Goal: Task Accomplishment & Management: Complete application form

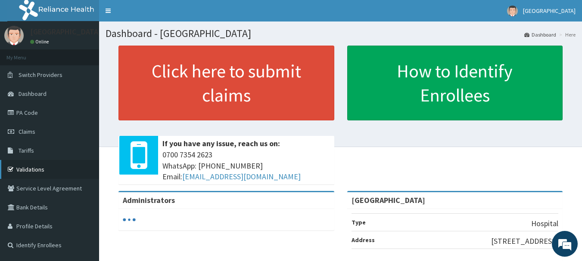
click at [30, 167] on link "Validations" at bounding box center [49, 169] width 99 height 19
click at [37, 166] on link "Validations" at bounding box center [49, 169] width 99 height 19
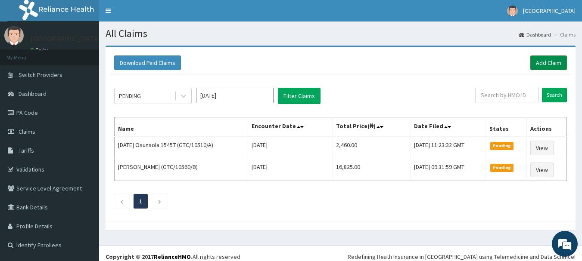
click at [548, 59] on link "Add Claim" at bounding box center [548, 63] width 37 height 15
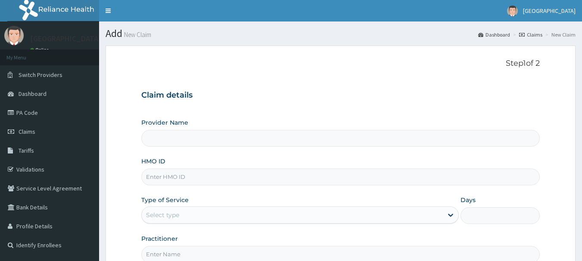
type input "[GEOGRAPHIC_DATA]"
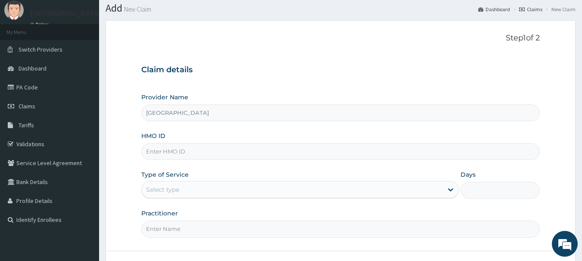
scroll to position [49, 0]
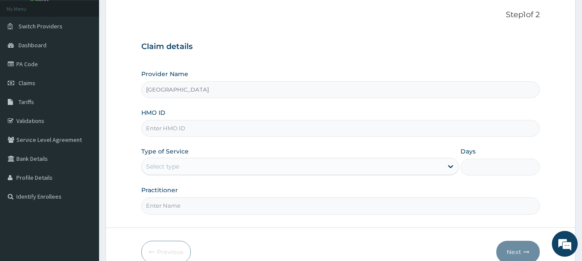
click at [225, 128] on input "HMO ID" at bounding box center [340, 128] width 399 height 17
type input "GTC/10275/B"
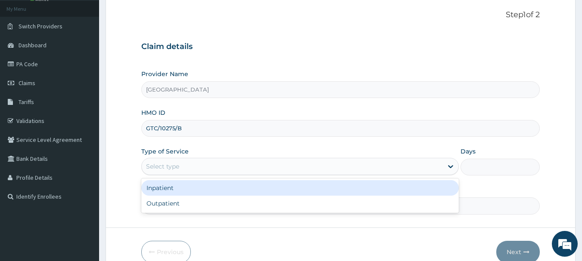
click at [158, 166] on div "Select type" at bounding box center [162, 166] width 33 height 9
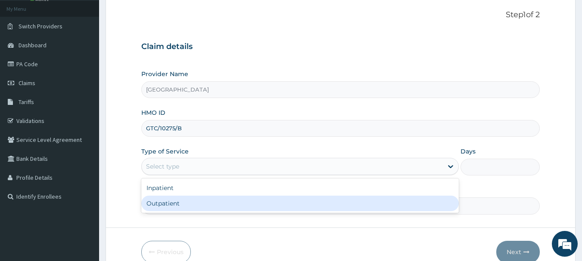
click at [158, 201] on div "Outpatient" at bounding box center [299, 203] width 317 height 15
type input "1"
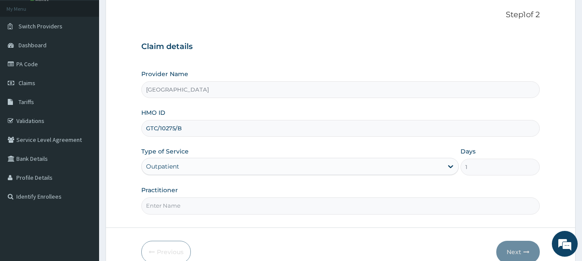
click at [160, 204] on input "Practitioner" at bounding box center [340, 206] width 399 height 17
type input "Emmanuel Oladipo"
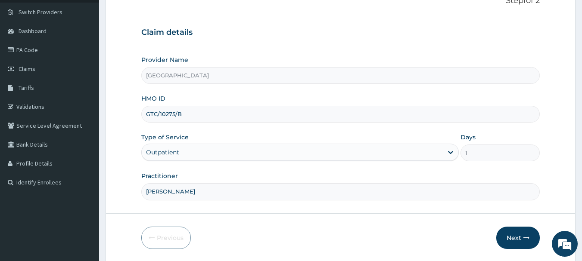
scroll to position [93, 0]
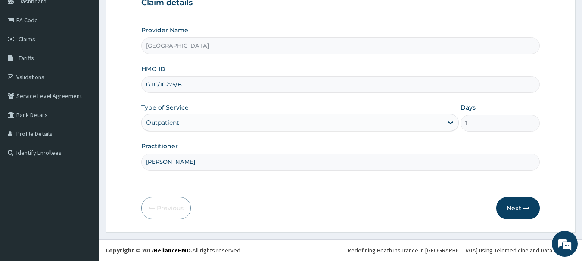
click at [511, 207] on button "Next" at bounding box center [517, 208] width 43 height 22
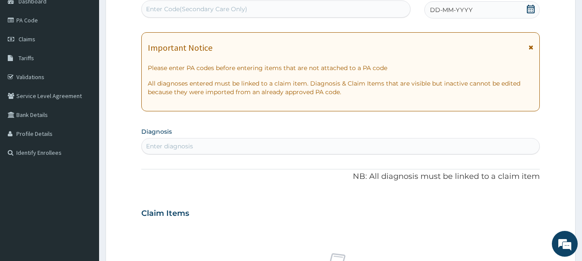
click at [532, 11] on icon at bounding box center [530, 9] width 9 height 9
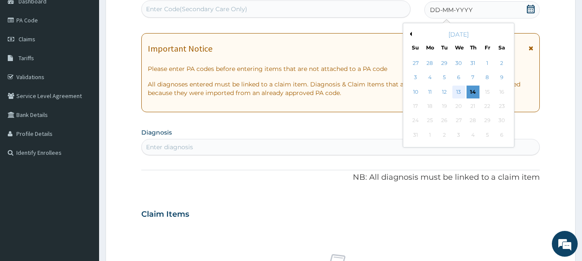
click at [458, 95] on div "13" at bounding box center [458, 92] width 13 height 13
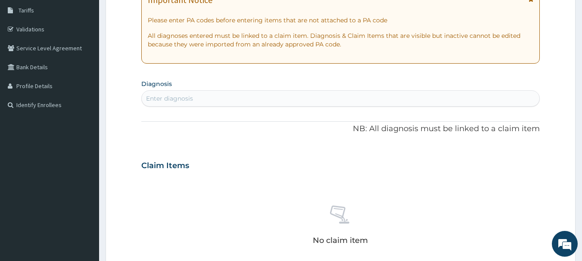
scroll to position [162, 0]
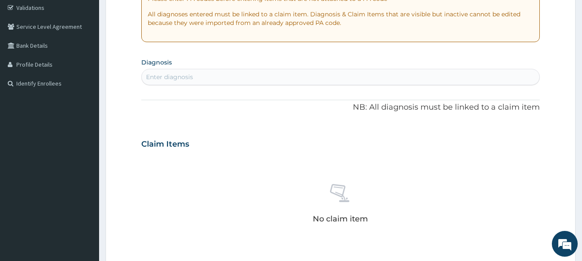
click at [317, 77] on div "Enter diagnosis" at bounding box center [341, 77] width 398 height 14
type input "[MEDICAL_DATA]"
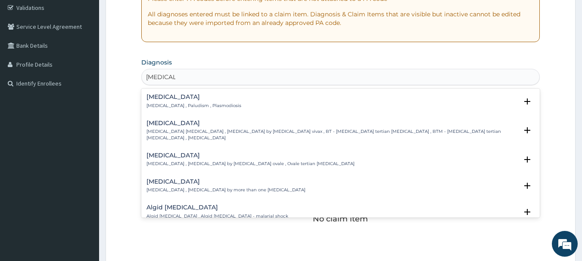
click at [224, 105] on div "Malaria Malaria , Paludism , Plasmodiosis" at bounding box center [340, 101] width 388 height 15
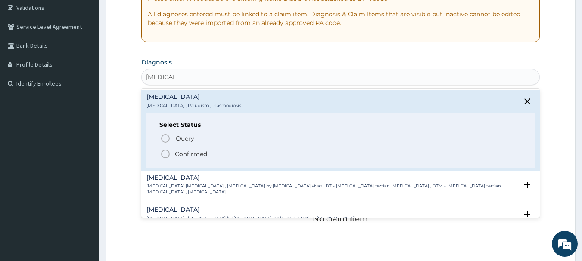
click at [185, 154] on p "Confirmed" at bounding box center [191, 154] width 32 height 9
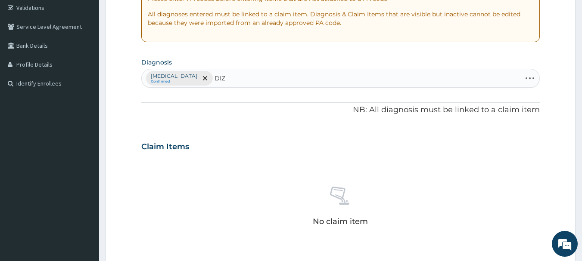
type input "DIZZ"
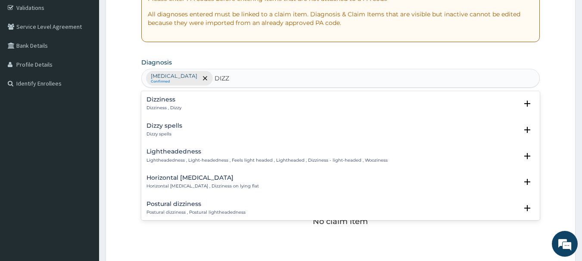
click at [167, 96] on div "Dizziness Dizziness , Dizzy Select Status Query Query covers suspected (?), Kee…" at bounding box center [340, 106] width 399 height 26
click at [164, 107] on p "Dizziness , Dizzy" at bounding box center [163, 108] width 35 height 6
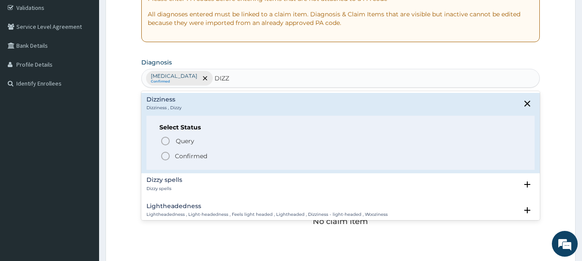
click at [168, 153] on circle "status option filled" at bounding box center [165, 156] width 8 height 8
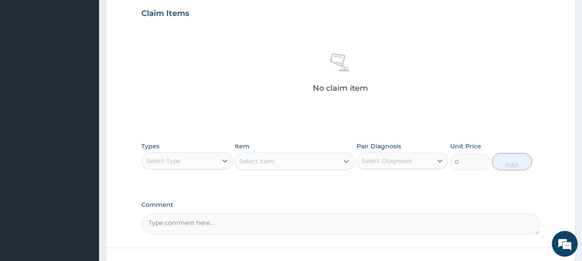
scroll to position [315, 0]
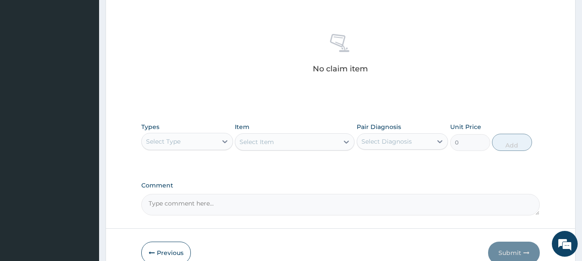
click at [210, 142] on div "Select Type" at bounding box center [179, 142] width 75 height 14
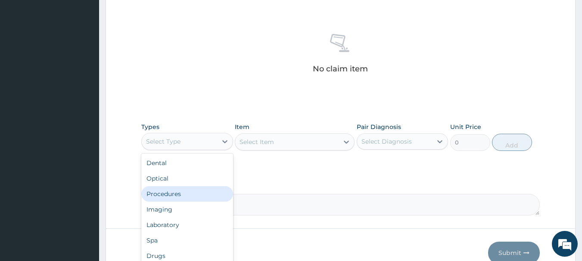
click at [180, 195] on div "Procedures" at bounding box center [187, 193] width 92 height 15
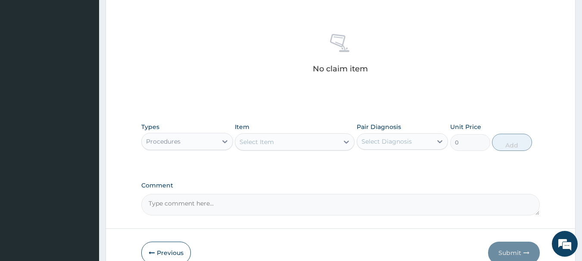
click at [271, 145] on div "Select Item" at bounding box center [256, 142] width 34 height 9
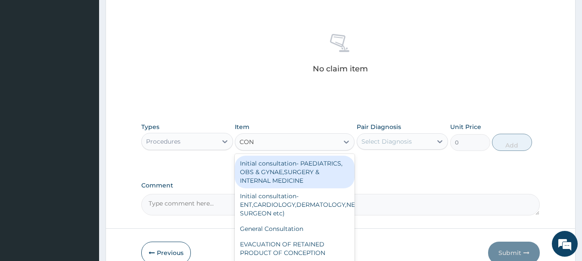
type input "CONS"
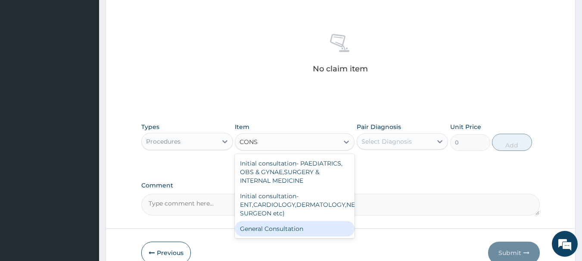
click at [274, 227] on div "General Consultation" at bounding box center [295, 228] width 120 height 15
type input "2000"
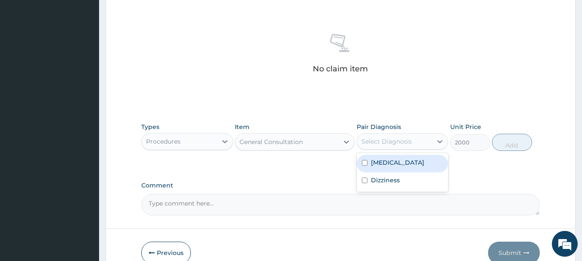
click at [394, 142] on div "Select Diagnosis" at bounding box center [386, 141] width 50 height 9
click at [389, 164] on label "[MEDICAL_DATA]" at bounding box center [397, 162] width 53 height 9
checkbox input "true"
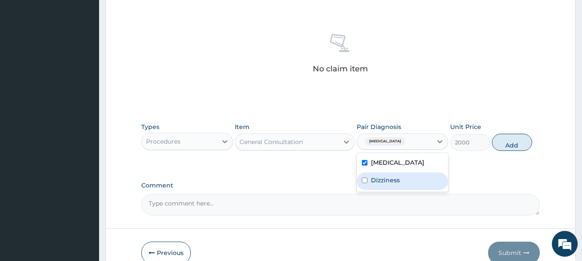
click at [389, 177] on label "Dizziness" at bounding box center [385, 180] width 29 height 9
checkbox input "true"
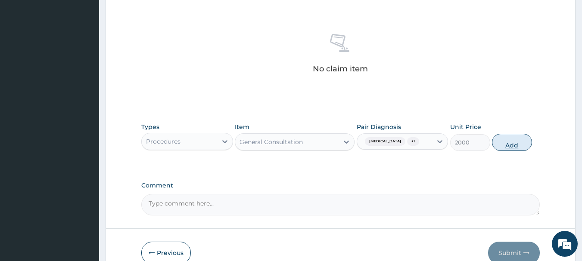
click at [505, 142] on button "Add" at bounding box center [512, 142] width 40 height 17
type input "0"
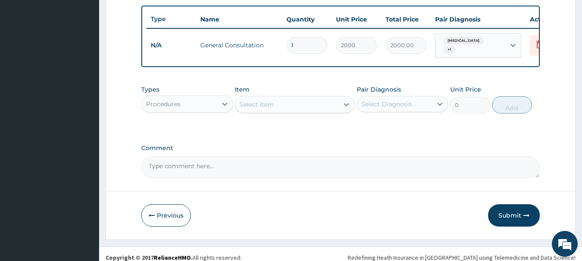
click at [260, 102] on div "Select Item" at bounding box center [286, 105] width 103 height 14
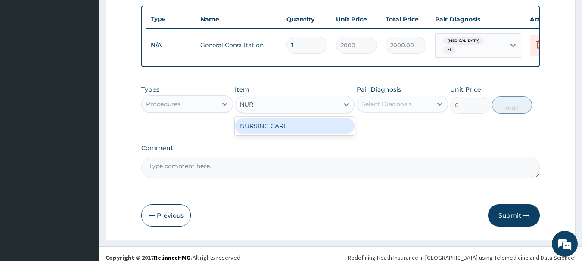
type input "NURS"
click at [269, 128] on div "NURSING CARE" at bounding box center [295, 125] width 120 height 15
type input "1000"
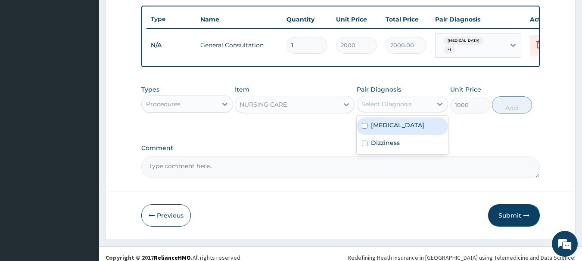
click at [396, 108] on div "Select Diagnosis" at bounding box center [386, 104] width 50 height 9
click at [394, 126] on div "Malaria" at bounding box center [402, 127] width 92 height 18
checkbox input "true"
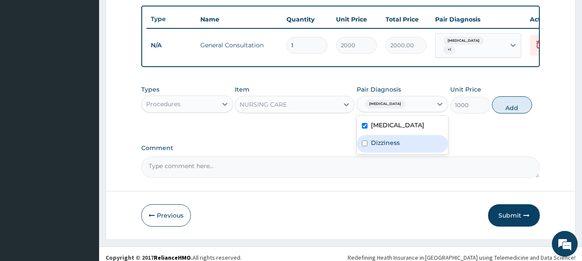
click at [393, 141] on label "Dizziness" at bounding box center [385, 143] width 29 height 9
checkbox input "true"
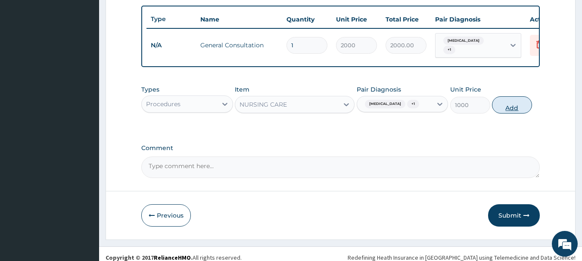
click at [518, 109] on button "Add" at bounding box center [512, 104] width 40 height 17
type input "0"
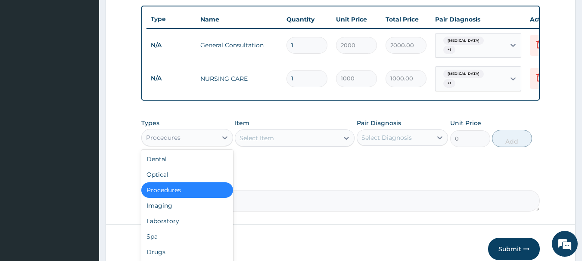
click at [190, 139] on div "Procedures" at bounding box center [179, 138] width 75 height 14
click at [175, 220] on div "Laboratory" at bounding box center [187, 220] width 92 height 15
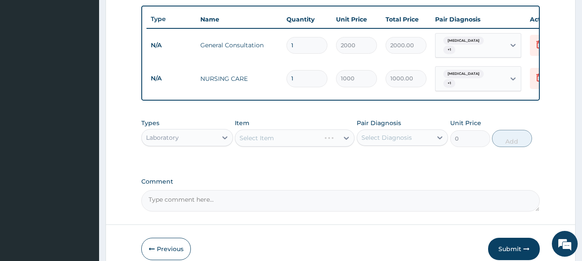
click at [305, 135] on div "Select Item" at bounding box center [295, 138] width 120 height 17
click at [305, 135] on div "Select Item" at bounding box center [286, 138] width 103 height 14
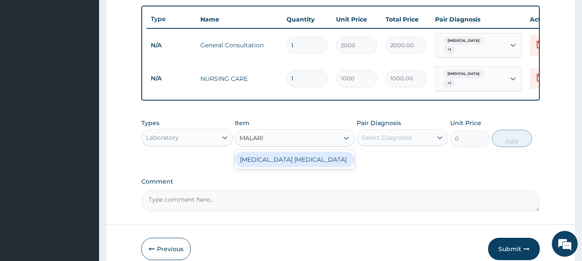
type input "MALARIA"
click at [300, 154] on div "MALARIA PARASITE" at bounding box center [295, 159] width 120 height 15
type input "700"
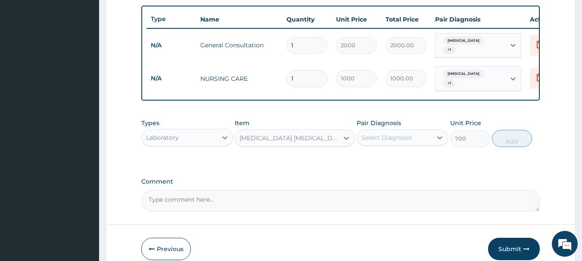
click at [377, 132] on div "Select Diagnosis" at bounding box center [394, 138] width 75 height 14
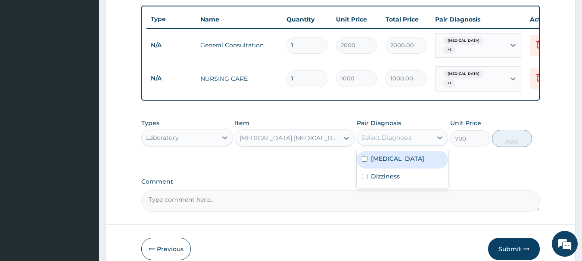
click at [381, 160] on label "Malaria" at bounding box center [397, 159] width 53 height 9
checkbox input "true"
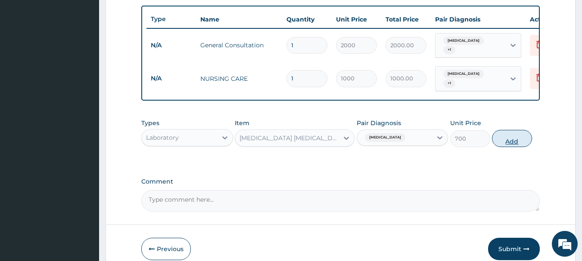
click at [513, 139] on button "Add" at bounding box center [512, 138] width 40 height 17
type input "0"
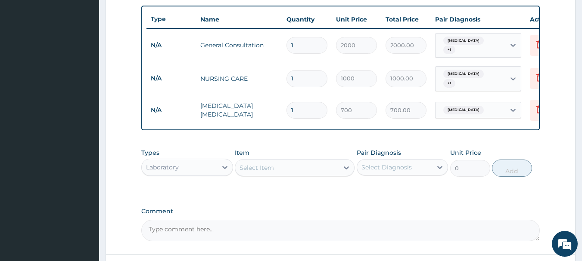
click at [180, 166] on div "Laboratory" at bounding box center [179, 168] width 75 height 14
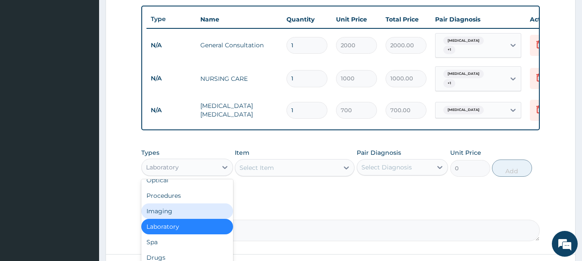
scroll to position [25, 0]
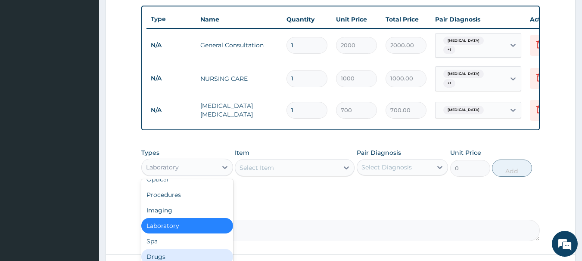
click at [187, 253] on div "Drugs" at bounding box center [187, 256] width 92 height 15
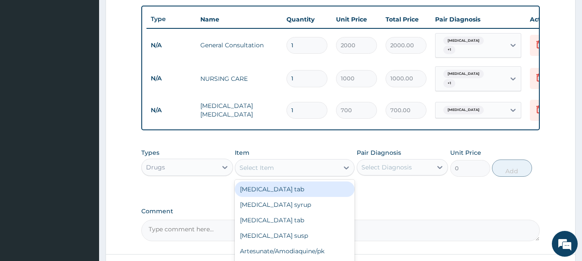
click at [297, 170] on div "Select Item" at bounding box center [286, 168] width 103 height 14
type input "PARAC"
click at [291, 186] on div "Paracetamol tab" at bounding box center [295, 189] width 120 height 15
type input "10"
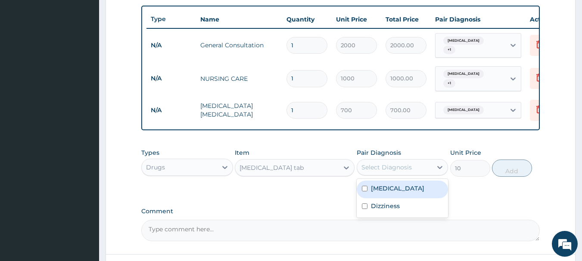
click at [378, 164] on div "Select Diagnosis" at bounding box center [386, 167] width 50 height 9
click at [381, 186] on label "Malaria" at bounding box center [397, 188] width 53 height 9
checkbox input "true"
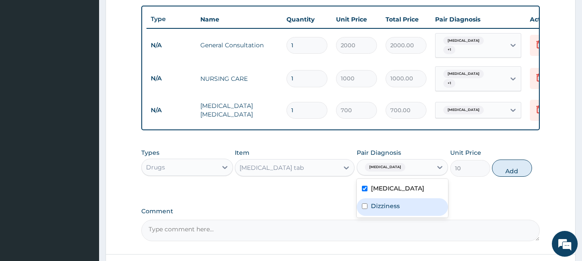
click at [404, 203] on div "Dizziness" at bounding box center [402, 207] width 92 height 18
click at [396, 205] on label "Dizziness" at bounding box center [385, 206] width 29 height 9
checkbox input "false"
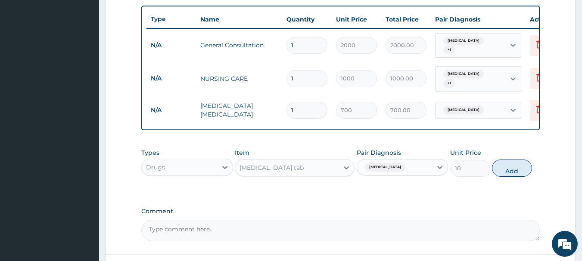
click at [504, 165] on button "Add" at bounding box center [512, 168] width 40 height 17
type input "0"
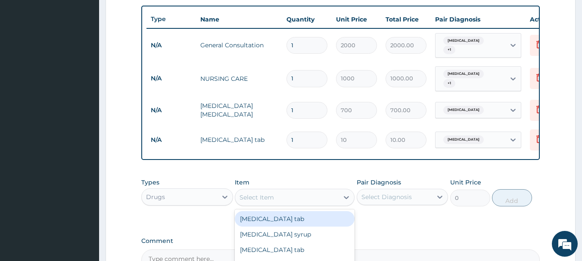
click at [312, 191] on div "Select Item" at bounding box center [286, 198] width 103 height 14
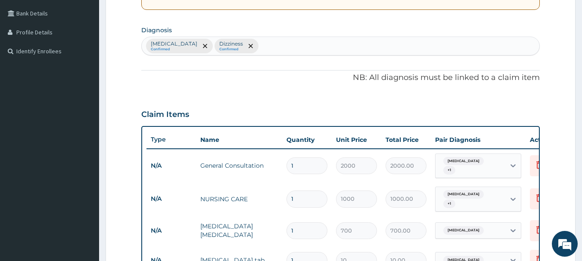
scroll to position [188, 0]
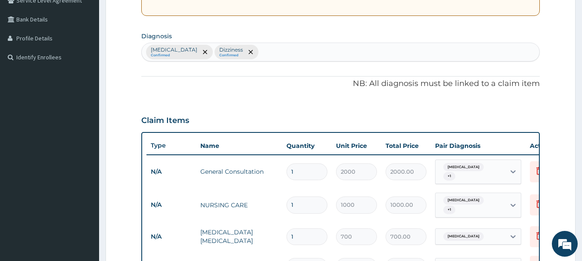
click at [250, 49] on div "Malaria Confirmed Dizziness Confirmed" at bounding box center [341, 52] width 398 height 18
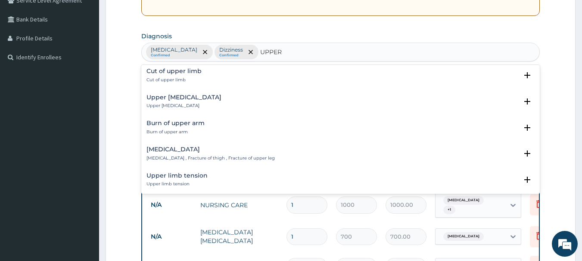
scroll to position [316, 0]
type input "UPPER"
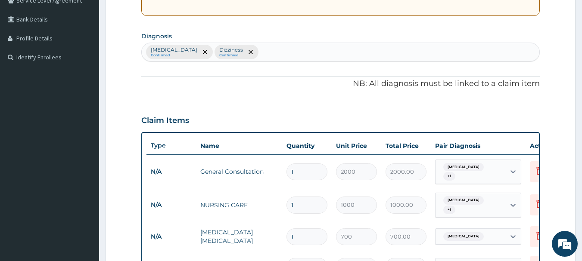
click at [250, 55] on div "Malaria Confirmed Dizziness Confirmed" at bounding box center [341, 52] width 398 height 18
type input "R"
click at [242, 53] on div "Malaria Confirmed Dizziness Confirmed" at bounding box center [341, 52] width 398 height 18
type input "R"
type input "SEPSI"
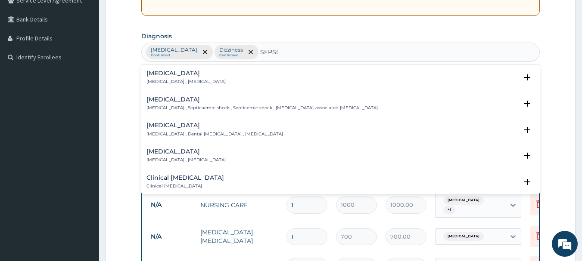
click at [167, 73] on h4 "Sepsis" at bounding box center [185, 73] width 79 height 6
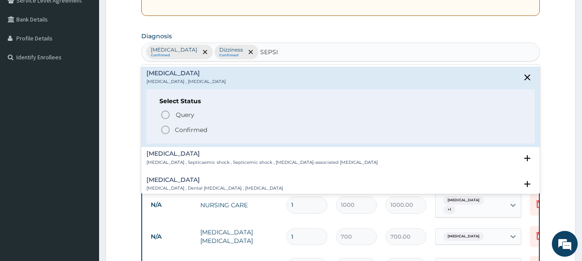
click at [189, 130] on p "Confirmed" at bounding box center [191, 130] width 32 height 9
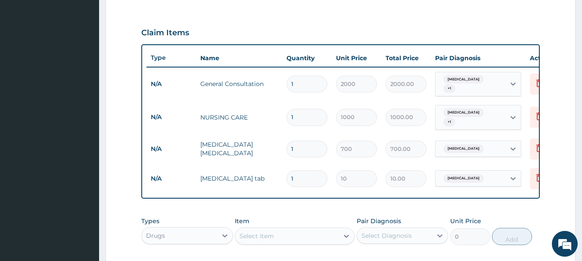
scroll to position [278, 0]
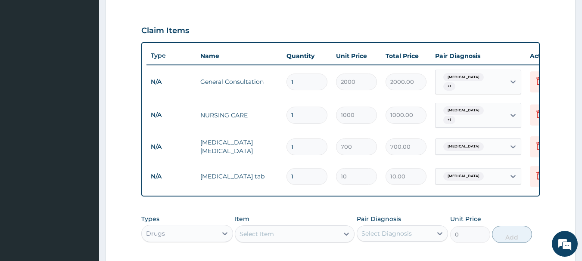
click at [480, 80] on div "Malaria + 1" at bounding box center [470, 82] width 70 height 24
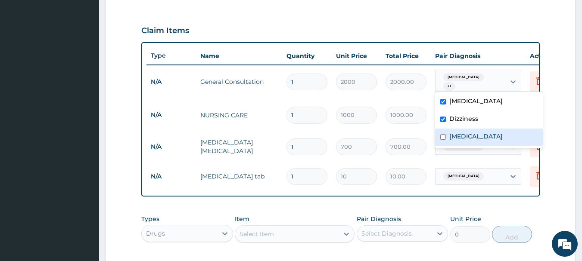
click at [454, 134] on label "Sepsis" at bounding box center [475, 136] width 53 height 9
checkbox input "true"
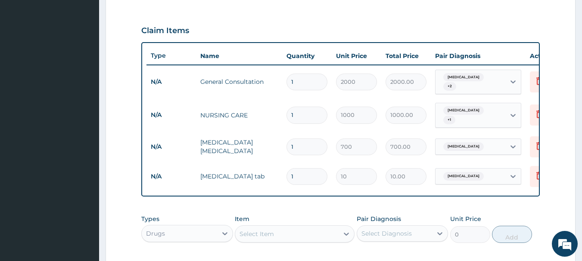
click at [421, 102] on td "1000.00" at bounding box center [405, 114] width 49 height 25
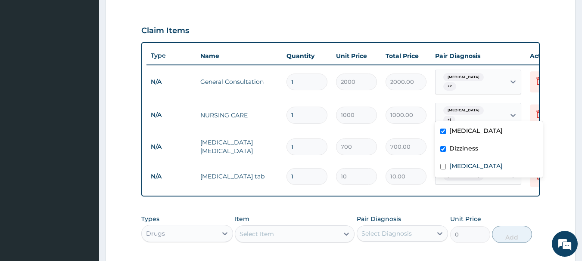
click at [446, 113] on span "Malaria" at bounding box center [463, 110] width 40 height 9
click at [450, 163] on label "Sepsis" at bounding box center [475, 166] width 53 height 9
checkbox input "true"
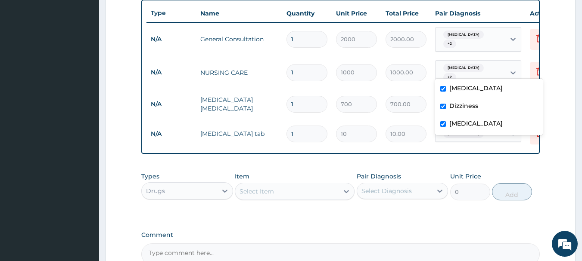
scroll to position [346, 0]
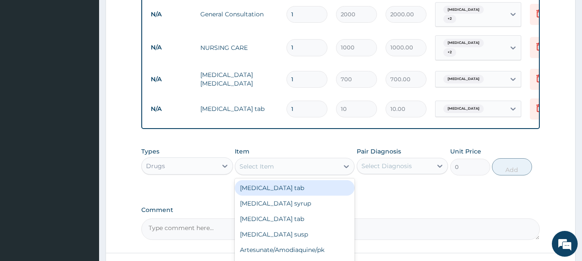
click at [264, 170] on div "Select Item" at bounding box center [256, 166] width 34 height 9
type input "AMOX"
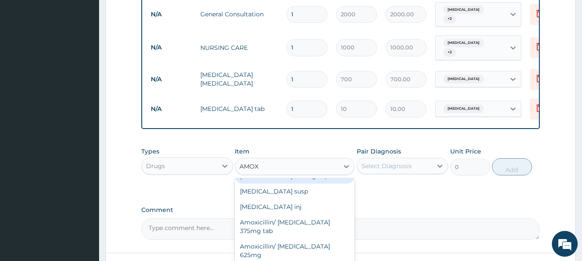
scroll to position [17, 0]
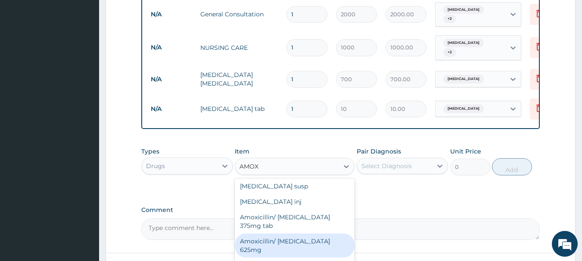
click at [297, 237] on div "Amoxicillin/ Clavulanic acid 625mg" at bounding box center [295, 246] width 120 height 24
type input "340"
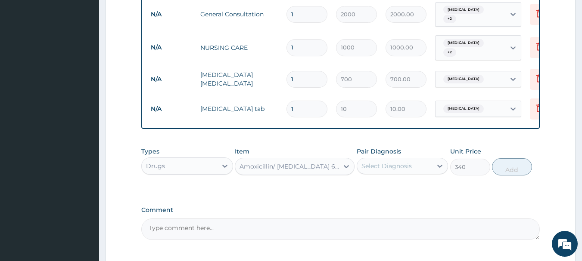
click at [380, 160] on div "Select Diagnosis" at bounding box center [394, 166] width 75 height 14
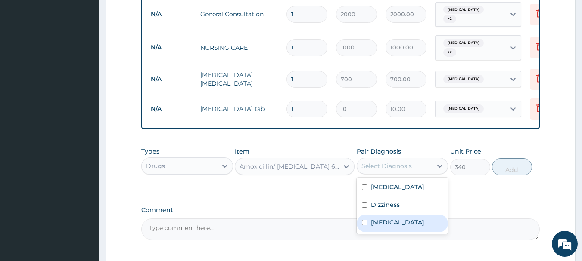
click at [375, 219] on label "Sepsis" at bounding box center [397, 222] width 53 height 9
checkbox input "true"
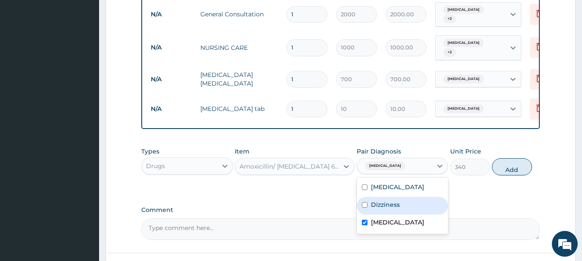
click at [505, 165] on button "Add" at bounding box center [512, 166] width 40 height 17
type input "0"
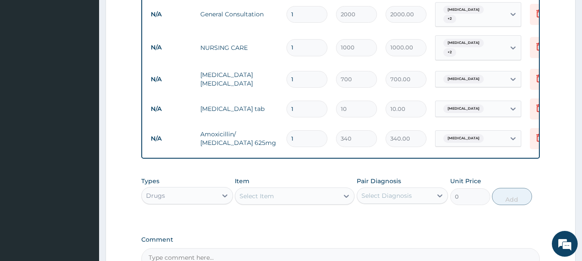
drag, startPoint x: 300, startPoint y: 133, endPoint x: 294, endPoint y: 132, distance: 5.7
click at [284, 133] on td "1" at bounding box center [306, 138] width 49 height 25
type input "14"
type input "4760.00"
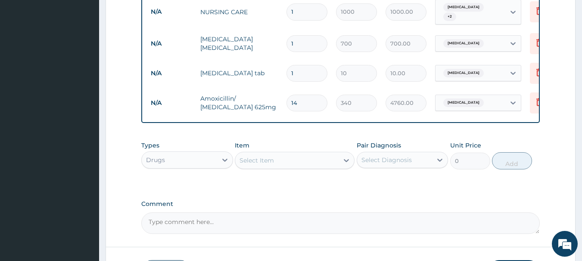
scroll to position [385, 0]
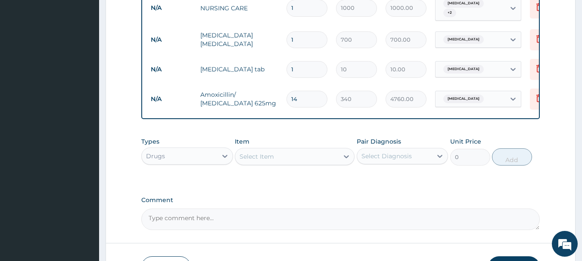
type input "14"
click at [300, 155] on div "Select Item" at bounding box center [286, 157] width 103 height 14
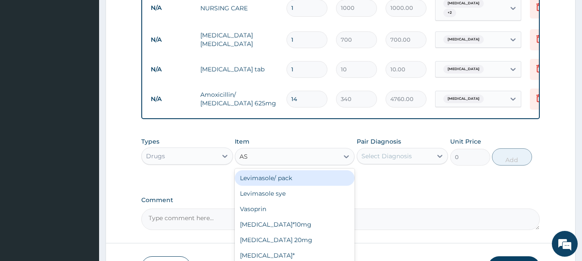
type input "AS"
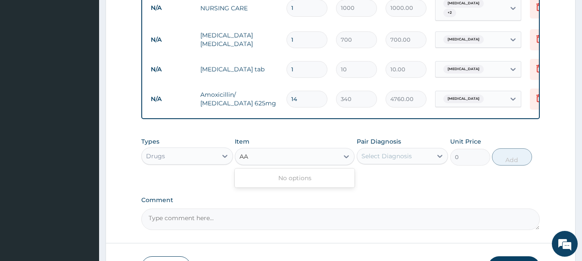
scroll to position [0, 0]
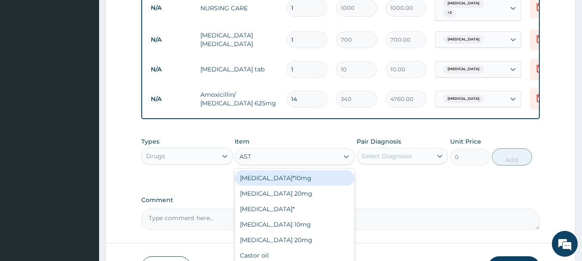
type input "ASTY"
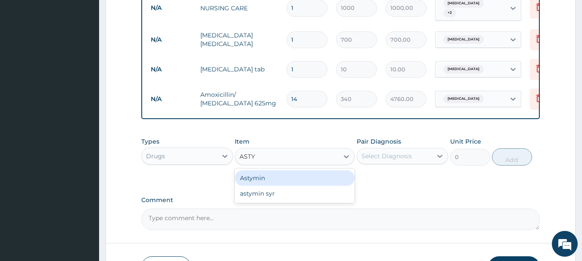
click at [272, 179] on div "Astymin" at bounding box center [295, 177] width 120 height 15
type input "88"
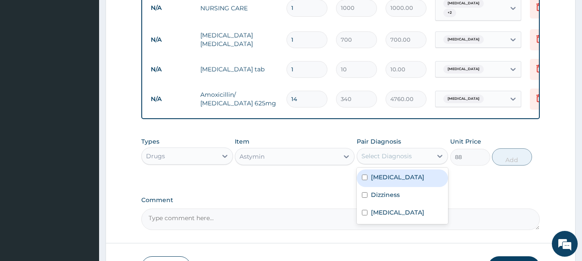
click at [387, 158] on div "Select Diagnosis" at bounding box center [386, 156] width 50 height 9
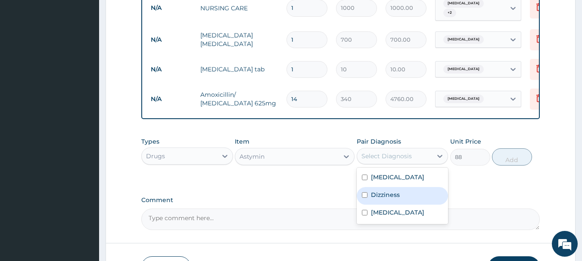
click at [385, 196] on label "Dizziness" at bounding box center [385, 195] width 29 height 9
checkbox input "true"
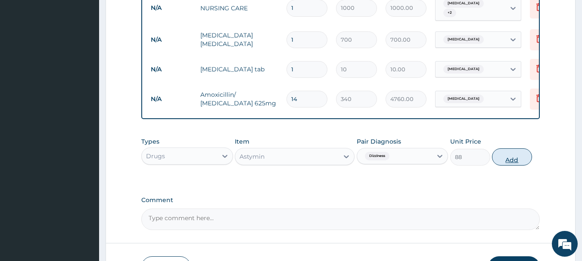
click at [517, 157] on button "Add" at bounding box center [512, 156] width 40 height 17
type input "0"
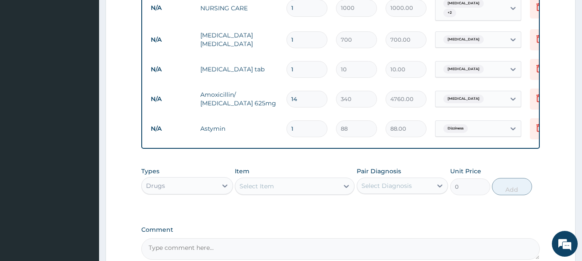
type input "0.00"
type input "1"
type input "88.00"
type input "10"
type input "880.00"
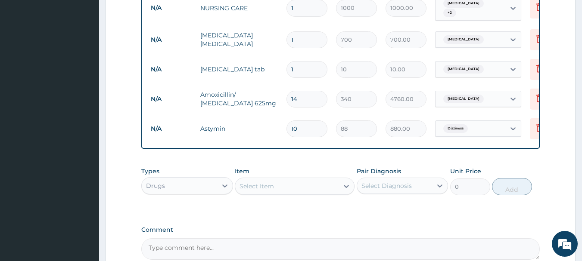
type input "1"
type input "88.00"
type input "0.00"
type input "2"
type input "176.00"
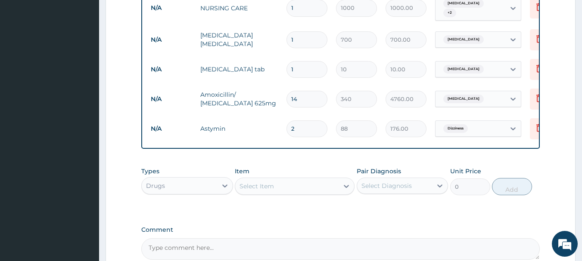
type input "20"
type input "1760.00"
type input "20"
click at [268, 183] on div "Select Item" at bounding box center [256, 186] width 34 height 9
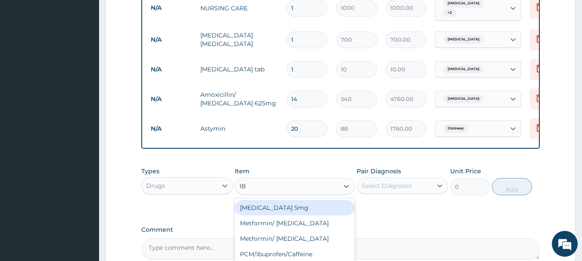
type input "IBU"
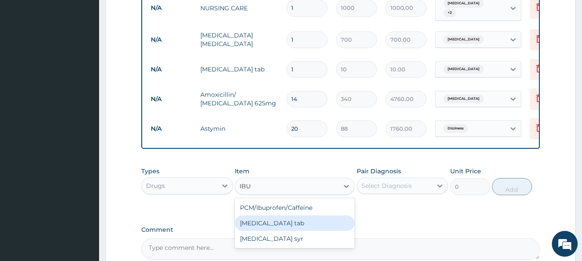
click at [264, 220] on div "Ibuprofen tab" at bounding box center [295, 223] width 120 height 15
type input "12"
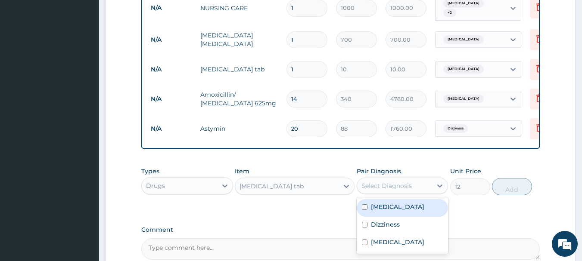
click at [396, 188] on div "Select Diagnosis" at bounding box center [386, 186] width 50 height 9
click at [391, 205] on label "Malaria" at bounding box center [397, 207] width 53 height 9
checkbox input "true"
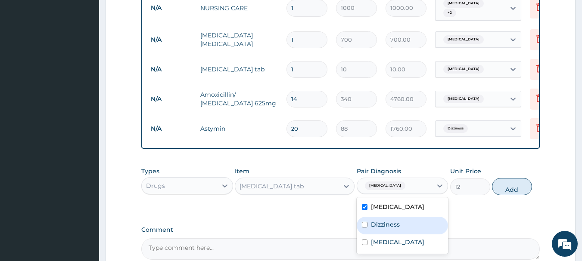
click at [503, 184] on button "Add" at bounding box center [512, 186] width 40 height 17
type input "0"
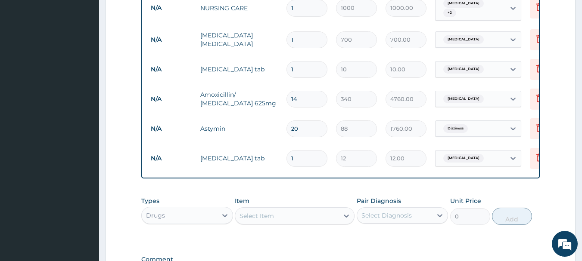
drag, startPoint x: 306, startPoint y: 142, endPoint x: 283, endPoint y: 150, distance: 24.1
click at [283, 150] on td "1" at bounding box center [306, 158] width 49 height 25
type input "2"
type input "24.00"
type input "20"
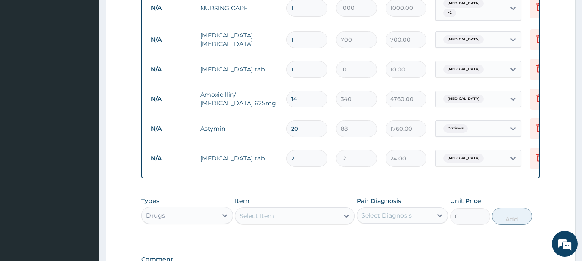
type input "240.00"
type input "20"
click at [561, 77] on form "Step 2 of 2 PA Code / Prescription Code Enter Code(Secondary Care Only) Encount…" at bounding box center [340, 5] width 470 height 691
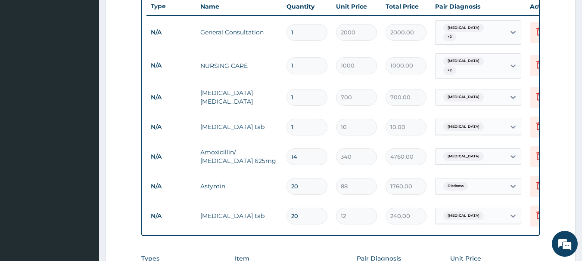
scroll to position [329, 0]
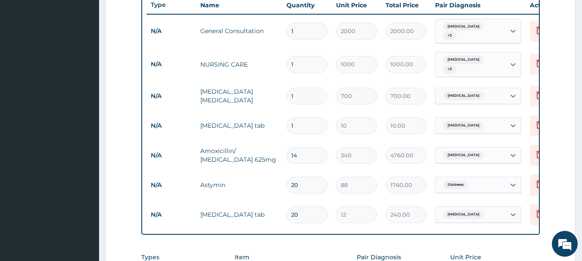
drag, startPoint x: 287, startPoint y: 117, endPoint x: 282, endPoint y: 116, distance: 5.2
click at [282, 116] on td "1" at bounding box center [306, 125] width 49 height 25
type input "3"
type input "30.00"
type input "30"
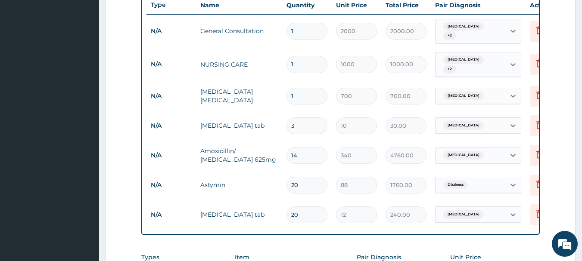
type input "300.00"
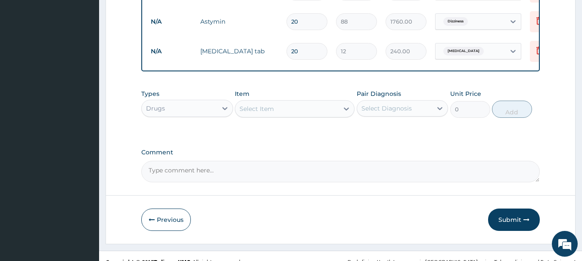
scroll to position [503, 0]
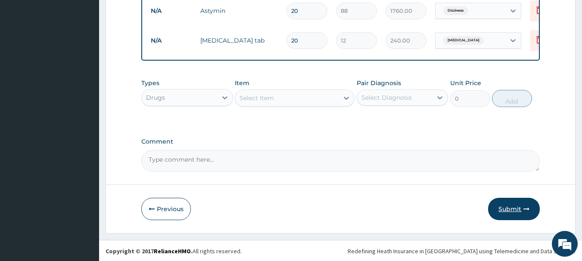
type input "30"
click at [519, 208] on button "Submit" at bounding box center [514, 209] width 52 height 22
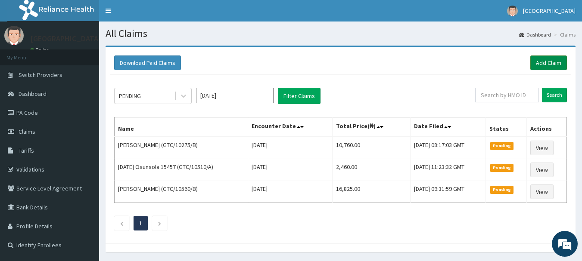
click at [554, 63] on link "Add Claim" at bounding box center [548, 63] width 37 height 15
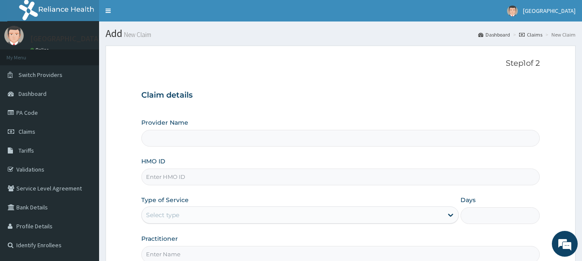
type input "[GEOGRAPHIC_DATA]"
click at [204, 181] on input "HMO ID" at bounding box center [340, 177] width 399 height 17
type input "GTC/10121/B"
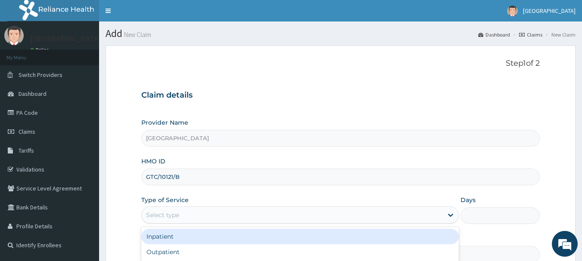
click at [194, 213] on div "Select type" at bounding box center [292, 215] width 301 height 14
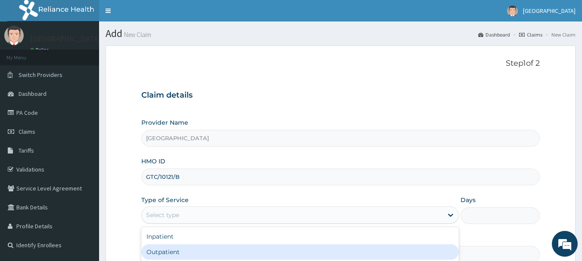
click at [179, 257] on div "Outpatient" at bounding box center [299, 251] width 317 height 15
type input "1"
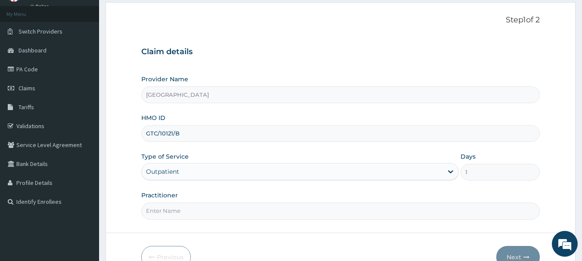
scroll to position [56, 0]
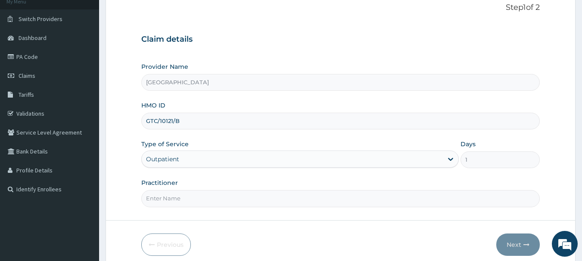
click at [296, 209] on form "Step 1 of 2 Claim details Provider Name Ona Ara Hospital HMO ID GTC/10121/B Typ…" at bounding box center [340, 129] width 470 height 279
click at [268, 204] on input "Practitioner" at bounding box center [340, 198] width 399 height 17
type input "Emmanuel Oladipo"
click at [514, 239] on button "Next" at bounding box center [517, 245] width 43 height 22
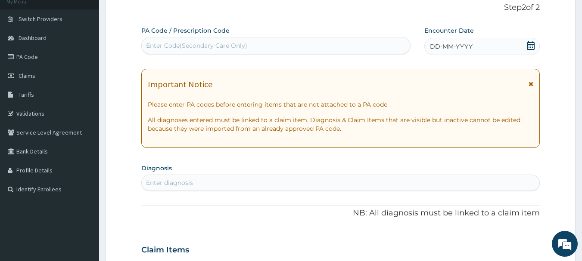
click at [531, 43] on icon at bounding box center [530, 45] width 9 height 9
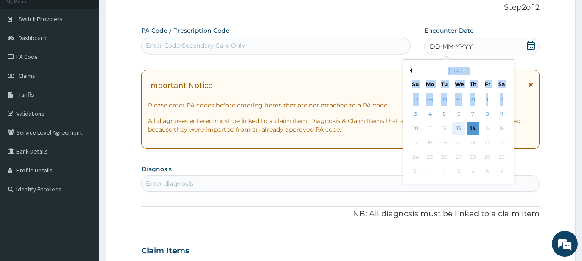
drag, startPoint x: 531, startPoint y: 43, endPoint x: 459, endPoint y: 132, distance: 113.8
click at [459, 56] on div "Encounter Date DD-MM-YYYY Previous Month August 2025 Su Mo Tu We Th Fr Sa 27 28…" at bounding box center [481, 41] width 115 height 30
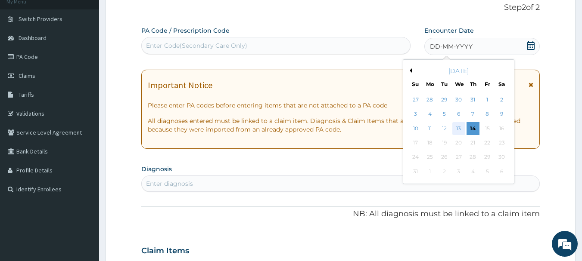
click at [460, 127] on div "13" at bounding box center [458, 128] width 13 height 13
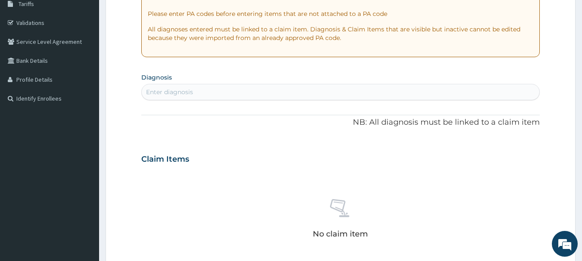
scroll to position [152, 0]
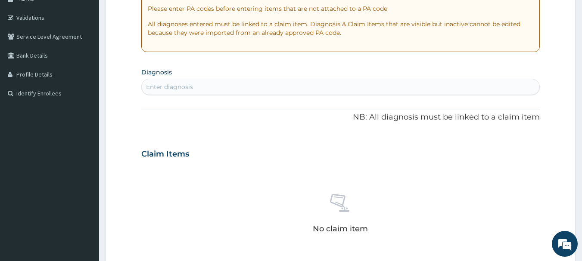
click at [327, 88] on div "Enter diagnosis" at bounding box center [341, 87] width 398 height 14
type input "A"
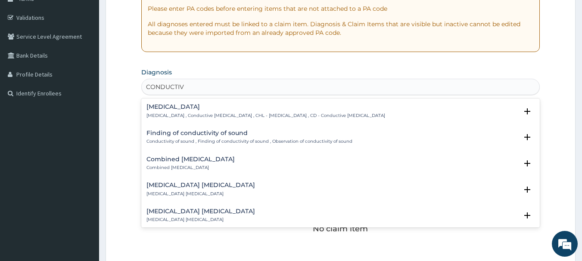
click at [377, 127] on div "Finding of conductivity of sound Conductivity of sound , Finding of conductivit…" at bounding box center [340, 140] width 399 height 26
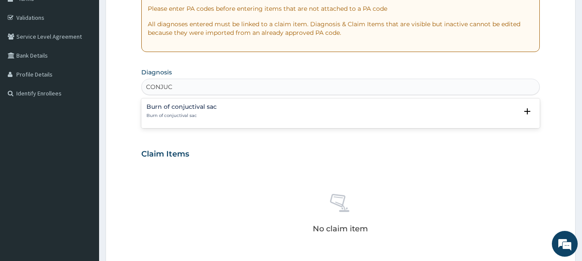
type input "CONJU"
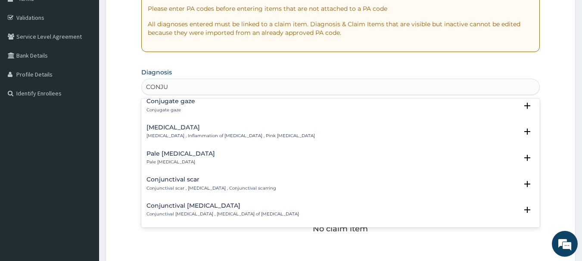
scroll to position [0, 0]
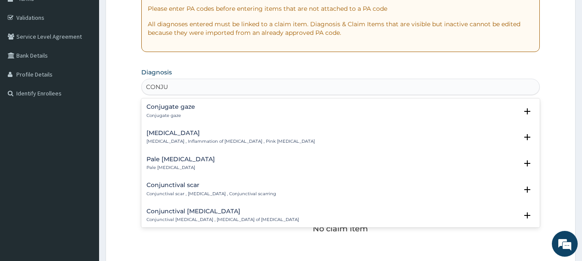
click at [188, 134] on h4 "Conjunctivitis" at bounding box center [230, 133] width 168 height 6
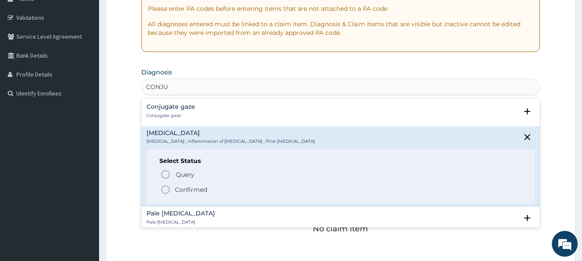
click at [169, 191] on circle "status option filled" at bounding box center [165, 190] width 8 height 8
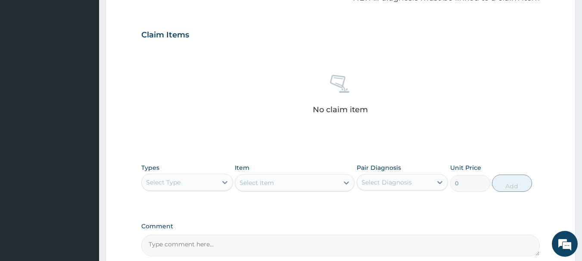
scroll to position [268, 0]
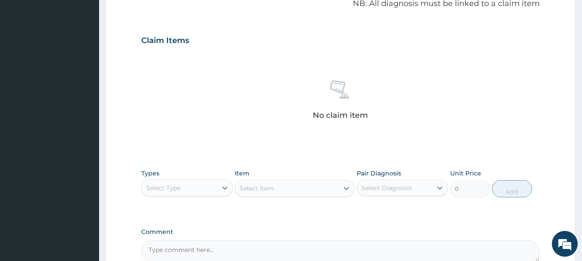
click at [189, 184] on div "Select Type" at bounding box center [179, 188] width 75 height 14
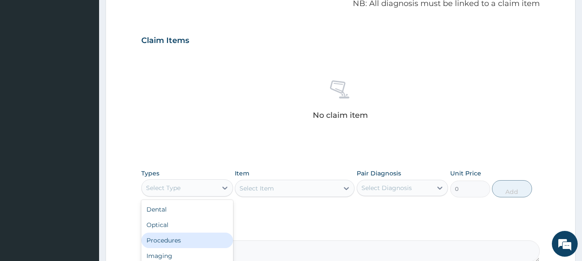
click at [173, 235] on div "Procedures" at bounding box center [187, 240] width 92 height 15
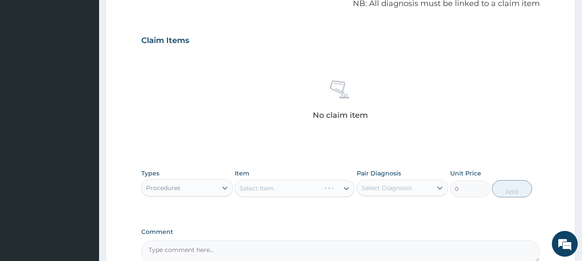
click at [277, 187] on div "Select Item" at bounding box center [295, 188] width 120 height 17
click at [292, 194] on div "Select Item" at bounding box center [295, 188] width 120 height 17
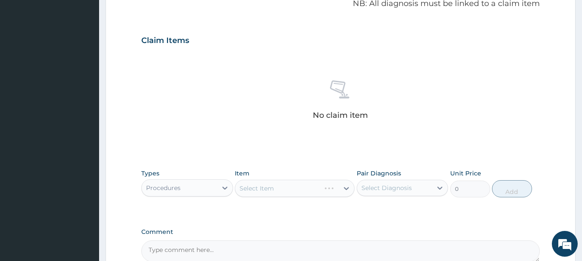
click at [292, 194] on div "Select Item" at bounding box center [295, 188] width 120 height 17
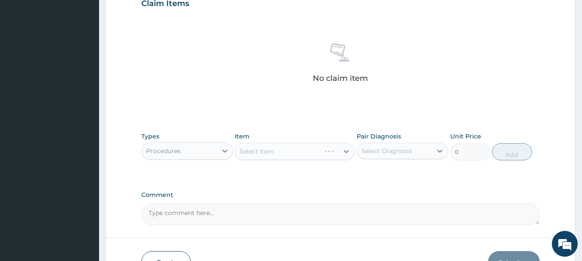
scroll to position [309, 0]
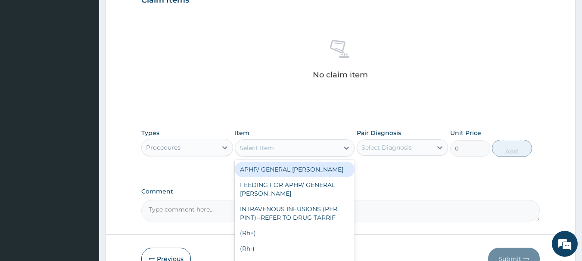
click at [322, 146] on div "Select Item" at bounding box center [286, 148] width 103 height 14
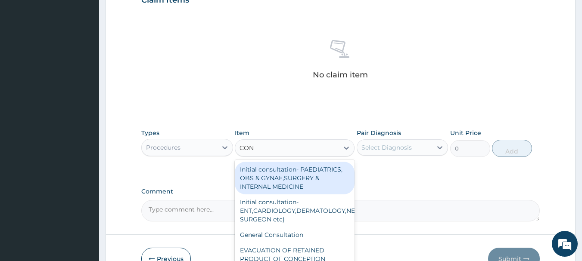
type input "CONS"
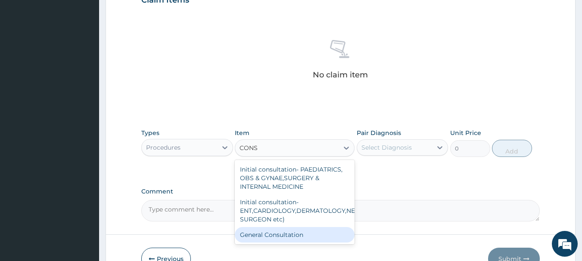
click at [276, 230] on div "General Consultation" at bounding box center [295, 234] width 120 height 15
type input "2000"
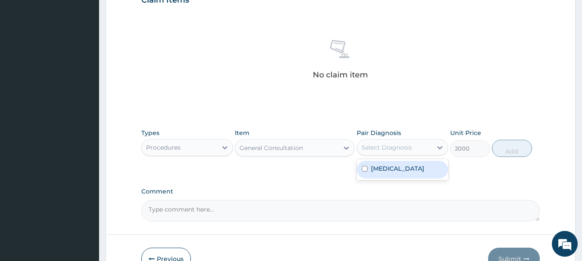
click at [388, 148] on div "Select Diagnosis" at bounding box center [386, 147] width 50 height 9
click at [387, 163] on div "Conjunctivitis" at bounding box center [402, 170] width 92 height 18
checkbox input "true"
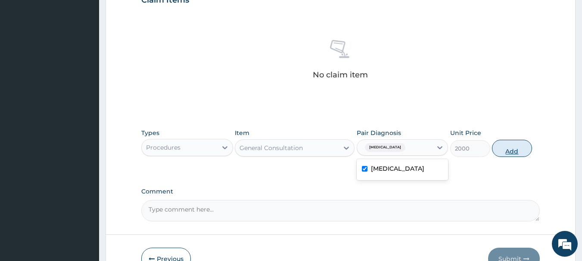
click at [505, 152] on button "Add" at bounding box center [512, 148] width 40 height 17
type input "0"
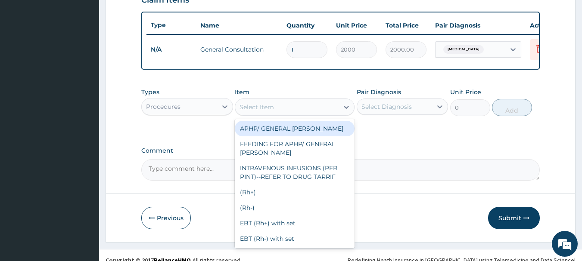
click at [275, 111] on div "Select Item" at bounding box center [286, 107] width 103 height 14
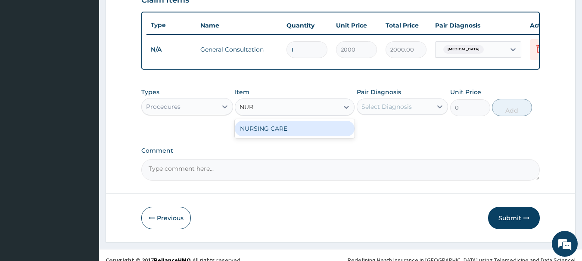
type input "NURS"
click at [271, 130] on div "NURSING CARE" at bounding box center [295, 128] width 120 height 15
type input "1000"
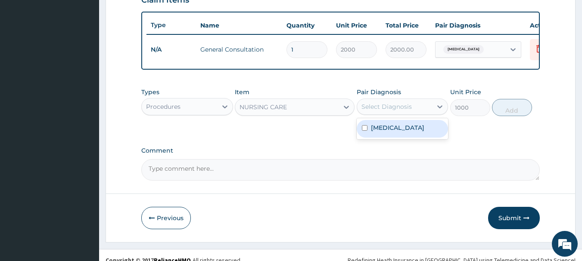
click at [383, 111] on div "Select Diagnosis" at bounding box center [386, 106] width 50 height 9
click at [382, 132] on label "Conjunctivitis" at bounding box center [397, 128] width 53 height 9
checkbox input "true"
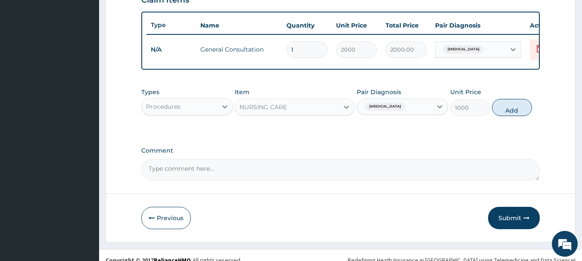
drag, startPoint x: 495, startPoint y: 119, endPoint x: 503, endPoint y: 116, distance: 7.9
click at [503, 116] on button "Add" at bounding box center [512, 107] width 40 height 17
type input "0"
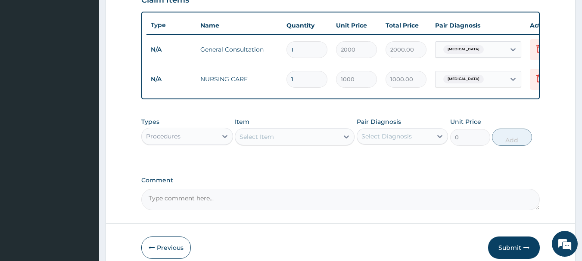
click at [190, 140] on div "Procedures" at bounding box center [179, 137] width 75 height 14
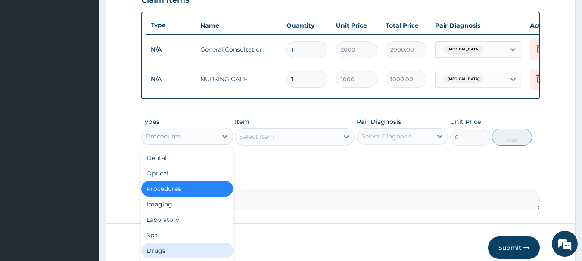
click at [170, 256] on div "Drugs" at bounding box center [187, 250] width 92 height 15
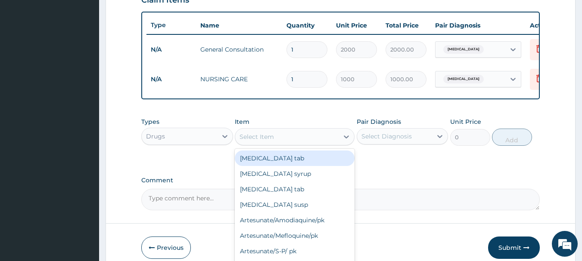
click at [284, 140] on div "Select Item" at bounding box center [286, 137] width 103 height 14
type input "PARAC"
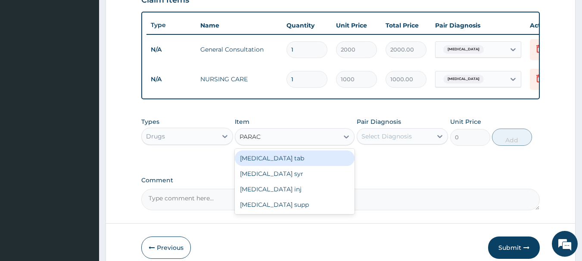
click at [282, 165] on div "Paracetamol tab" at bounding box center [295, 158] width 120 height 15
type input "10"
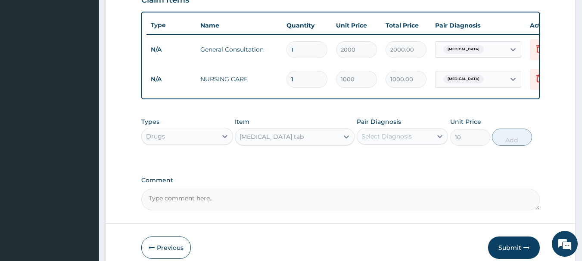
click at [392, 140] on div "Select Diagnosis" at bounding box center [386, 136] width 50 height 9
click at [390, 162] on label "Conjunctivitis" at bounding box center [397, 157] width 53 height 9
checkbox input "true"
click at [505, 146] on button "Add" at bounding box center [512, 137] width 40 height 17
type input "0"
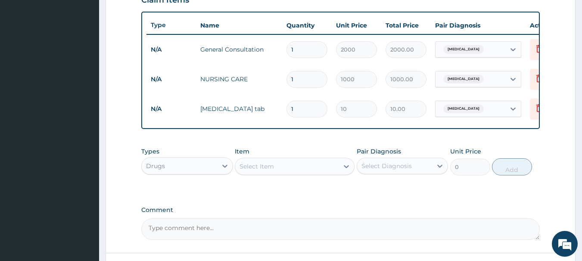
click at [315, 171] on div "Select Item" at bounding box center [286, 167] width 103 height 14
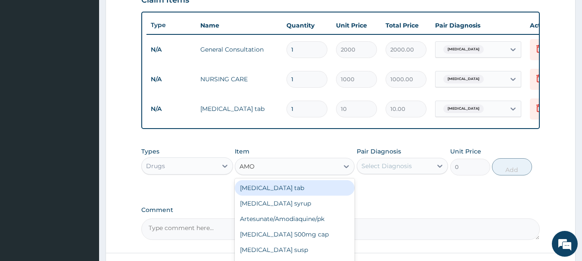
type input "AMOX"
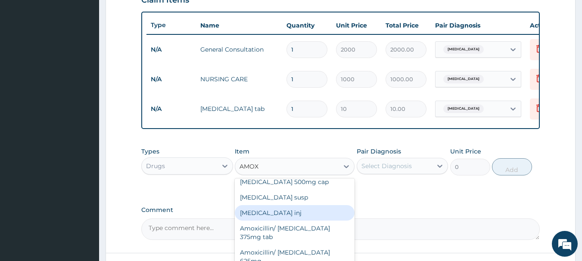
scroll to position [17, 0]
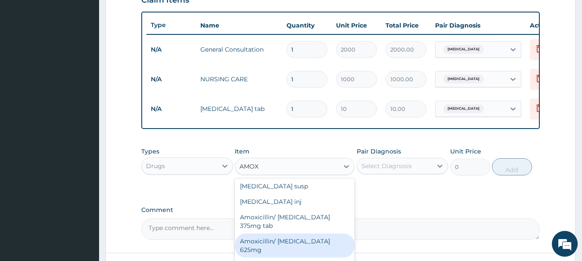
click at [318, 247] on div "Amoxicillin/ Clavulanic acid 625mg" at bounding box center [295, 246] width 120 height 24
type input "340"
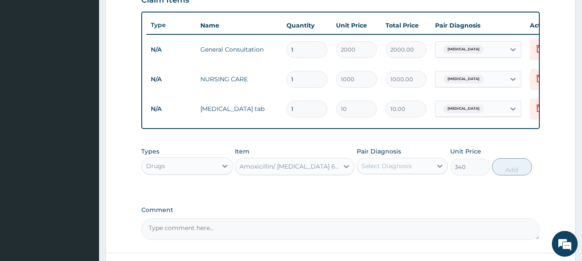
click at [383, 170] on div "Select Diagnosis" at bounding box center [386, 166] width 50 height 9
click at [378, 192] on label "Conjunctivitis" at bounding box center [397, 187] width 53 height 9
checkbox input "true"
click at [503, 170] on button "Add" at bounding box center [512, 166] width 40 height 17
type input "0"
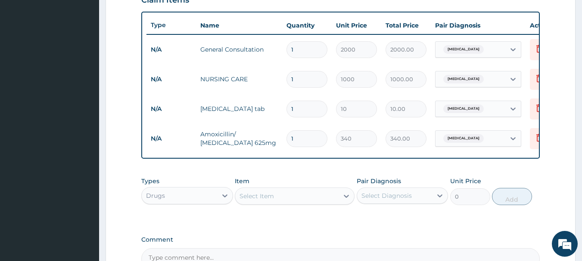
drag, startPoint x: 303, startPoint y: 141, endPoint x: 280, endPoint y: 136, distance: 23.4
click at [280, 136] on tr "N/A Amoxicillin/ Clavulanic acid 625mg 1 340 340.00 Conjunctivitis Delete" at bounding box center [357, 139] width 422 height 30
type input "14"
type input "4760.00"
type input "14"
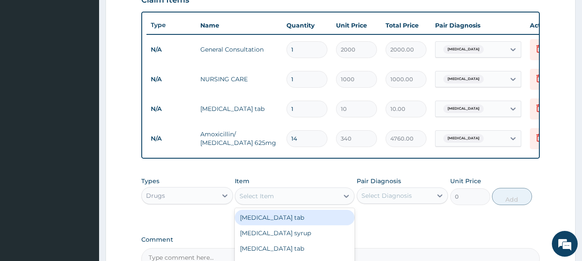
click at [291, 203] on div "Select Item" at bounding box center [286, 196] width 103 height 14
type input "VITA"
click at [283, 225] on div "Vitamin C" at bounding box center [295, 217] width 120 height 15
type input "10"
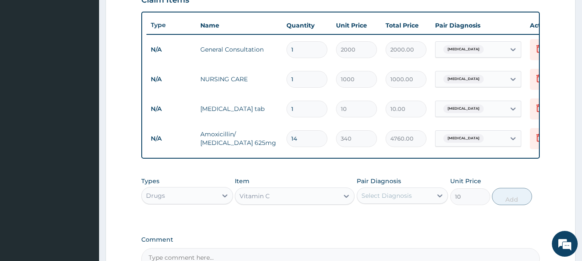
click at [383, 200] on div "Select Diagnosis" at bounding box center [386, 196] width 50 height 9
click at [378, 221] on label "Conjunctivitis" at bounding box center [397, 217] width 53 height 9
checkbox input "true"
click at [507, 201] on button "Add" at bounding box center [512, 196] width 40 height 17
type input "0"
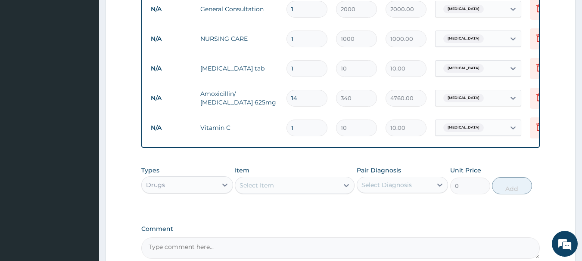
scroll to position [353, 0]
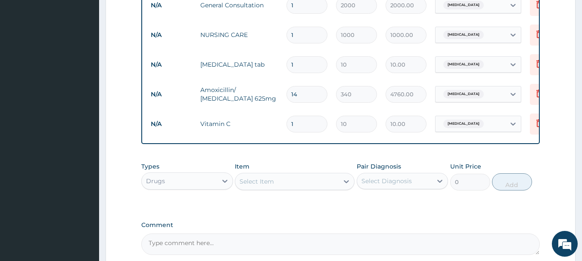
type input "0.00"
type input "3"
type input "30.00"
type input "30"
type input "300.00"
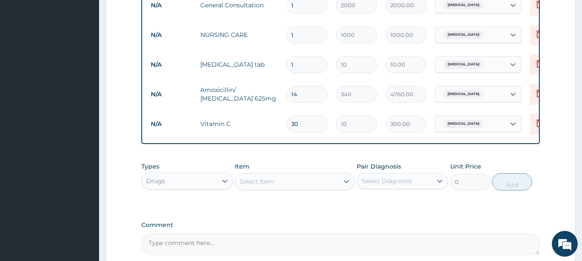
type input "30"
click at [430, 122] on td "Conjunctivitis" at bounding box center [477, 123] width 95 height 25
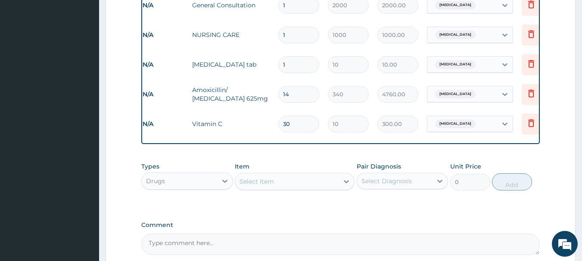
scroll to position [0, 0]
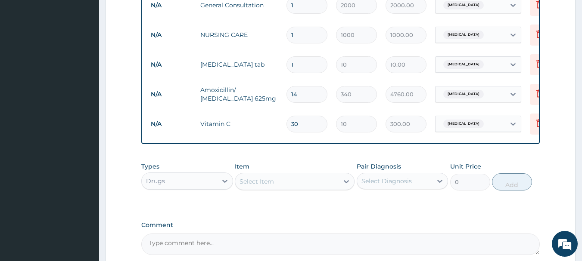
drag, startPoint x: 297, startPoint y: 63, endPoint x: 288, endPoint y: 63, distance: 8.6
click at [288, 63] on input "1" at bounding box center [306, 64] width 41 height 17
type input "3"
type input "30.00"
type input "30"
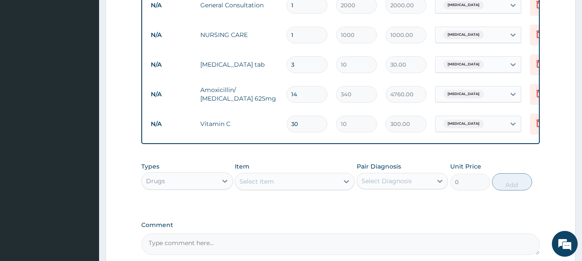
type input "300.00"
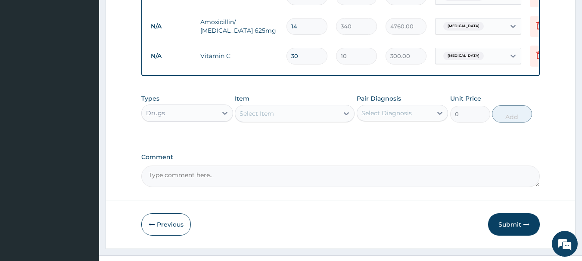
scroll to position [444, 0]
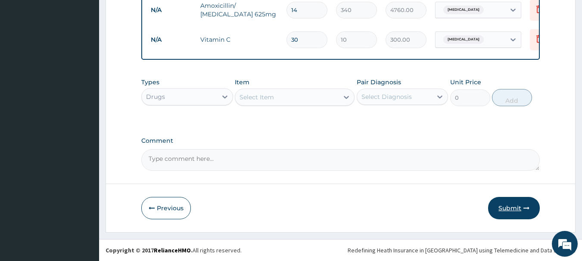
type input "30"
click at [513, 204] on button "Submit" at bounding box center [514, 208] width 52 height 22
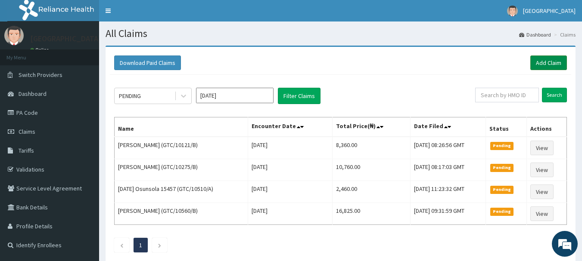
click at [542, 58] on link "Add Claim" at bounding box center [548, 63] width 37 height 15
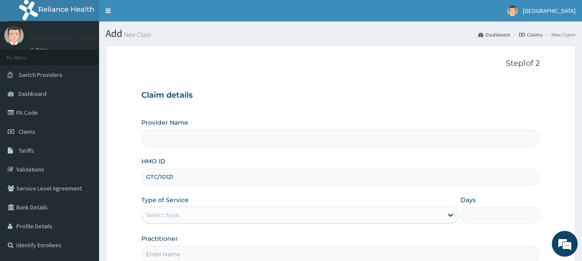
type input "GTC/10121/D"
click at [198, 219] on div "Select type" at bounding box center [292, 215] width 301 height 14
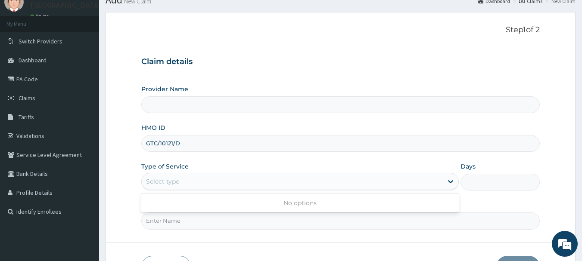
scroll to position [36, 0]
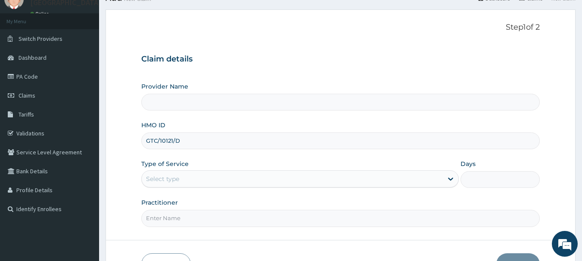
drag, startPoint x: 182, startPoint y: 139, endPoint x: 129, endPoint y: 138, distance: 52.5
click at [129, 138] on form "Step 1 of 2 Claim details Provider Name HMO ID GTC/10121/D Type of Service Sele…" at bounding box center [340, 148] width 470 height 279
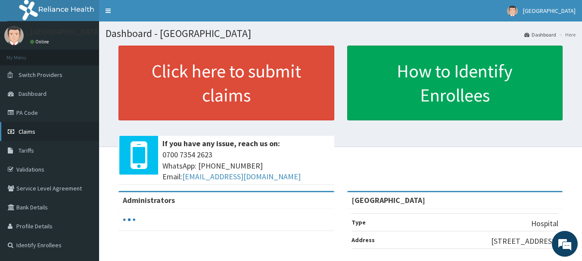
click at [34, 134] on span "Claims" at bounding box center [27, 132] width 17 height 8
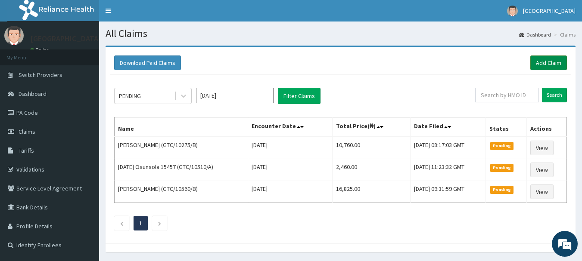
click at [544, 64] on link "Add Claim" at bounding box center [548, 63] width 37 height 15
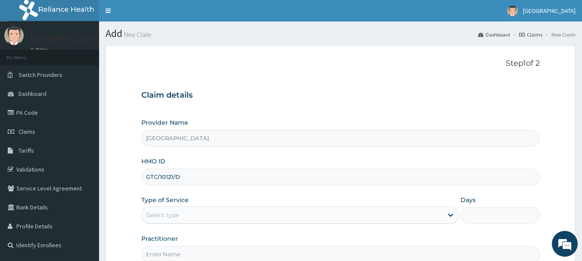
type input "GTC/10121/D"
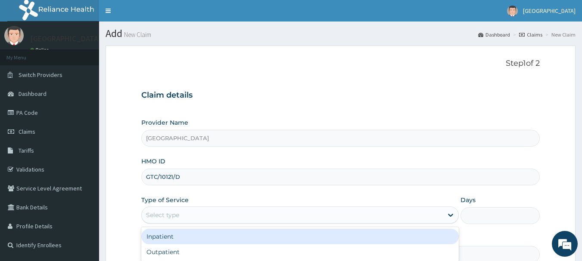
click at [178, 213] on div "Select type" at bounding box center [162, 215] width 33 height 9
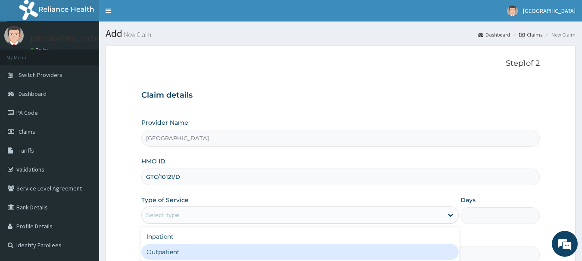
click at [165, 257] on div "Outpatient" at bounding box center [299, 251] width 317 height 15
type input "1"
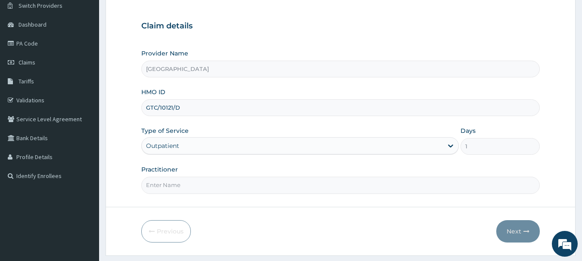
scroll to position [93, 0]
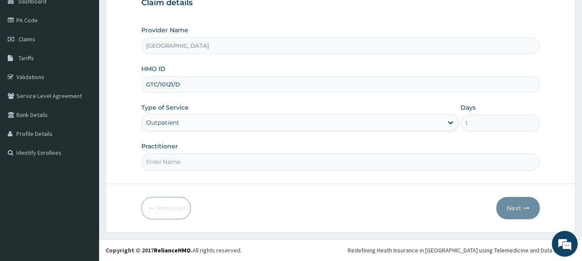
click at [201, 161] on input "Practitioner" at bounding box center [340, 162] width 399 height 17
type input "Emmanuel Oladipo"
click at [519, 204] on button "Next" at bounding box center [517, 208] width 43 height 22
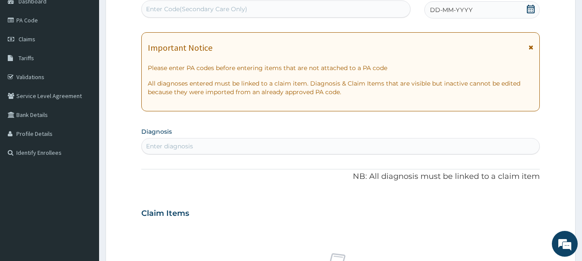
click at [529, 13] on span at bounding box center [530, 10] width 9 height 11
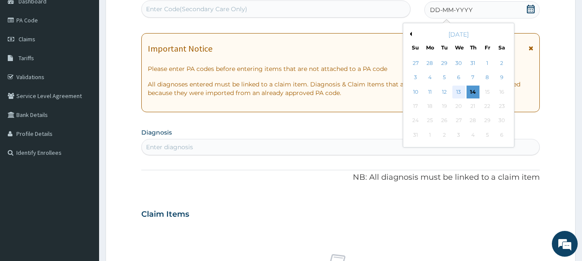
click at [461, 92] on div "13" at bounding box center [458, 92] width 13 height 13
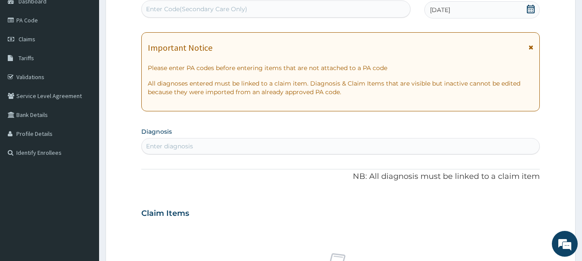
click at [256, 139] on div "Enter diagnosis" at bounding box center [340, 146] width 399 height 16
type input "RASH"
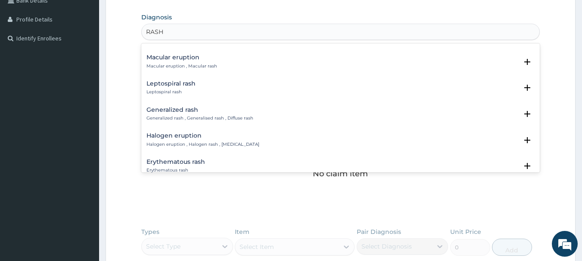
scroll to position [465, 0]
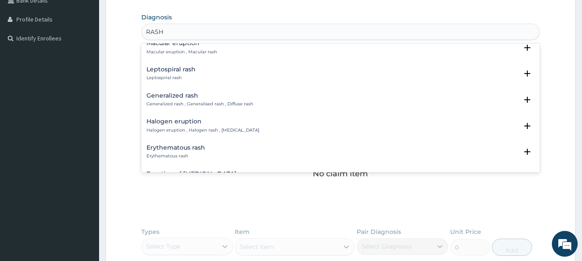
click at [199, 101] on p "Generalized rash , Generalised rash , Diffuse rash" at bounding box center [199, 104] width 107 height 6
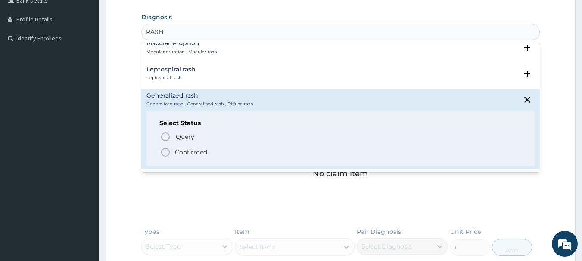
click at [182, 148] on p "Confirmed" at bounding box center [191, 152] width 32 height 9
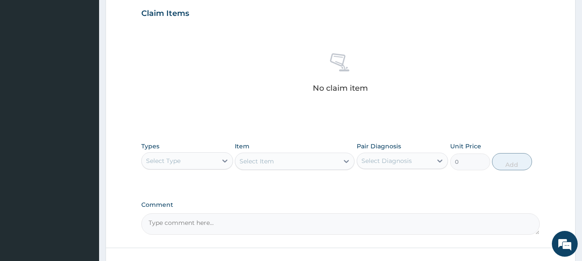
scroll to position [315, 0]
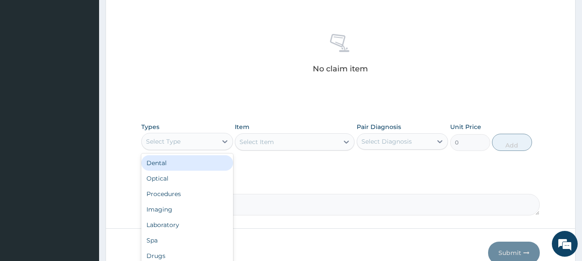
click at [163, 142] on div "Select Type" at bounding box center [163, 141] width 34 height 9
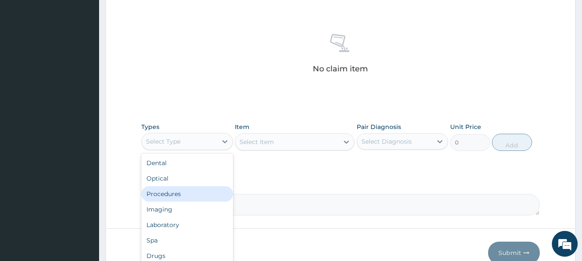
click at [165, 191] on div "Procedures" at bounding box center [187, 193] width 92 height 15
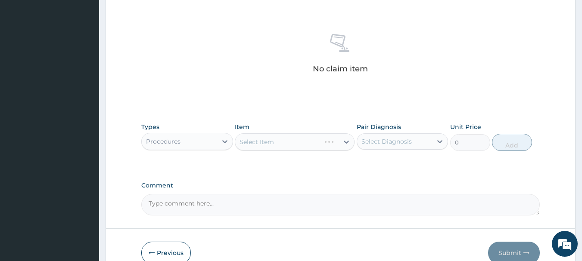
click at [284, 137] on div "Select Item" at bounding box center [295, 141] width 120 height 17
click at [284, 138] on div "Select Item" at bounding box center [295, 141] width 120 height 17
click at [285, 142] on div "Select Item" at bounding box center [295, 141] width 120 height 17
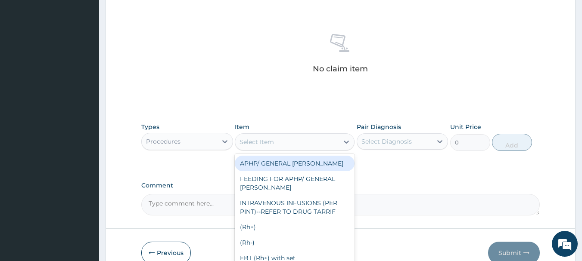
click at [296, 142] on div "Select Item" at bounding box center [286, 142] width 103 height 14
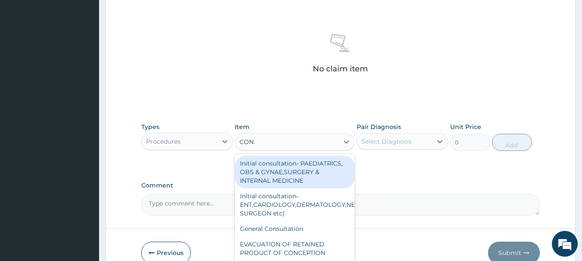
type input "CONS"
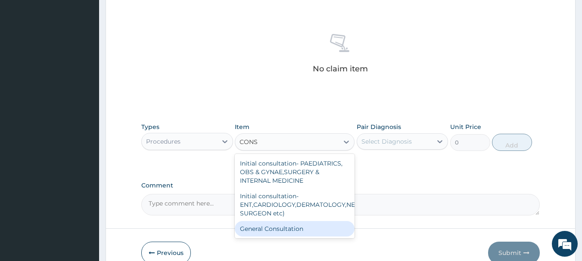
click at [284, 224] on div "General Consultation" at bounding box center [295, 228] width 120 height 15
type input "2000"
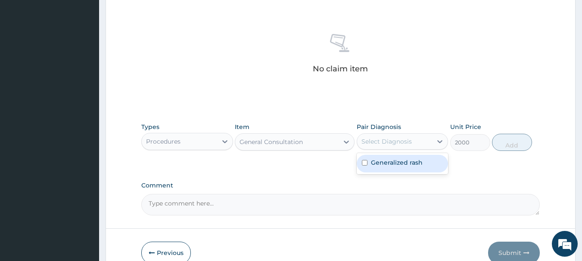
click at [414, 145] on div "Select Diagnosis" at bounding box center [394, 142] width 75 height 14
click at [408, 161] on label "Generalized rash" at bounding box center [397, 162] width 52 height 9
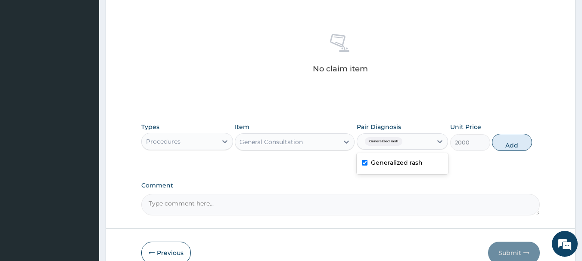
checkbox input "true"
click at [504, 141] on button "Add" at bounding box center [512, 142] width 40 height 17
type input "0"
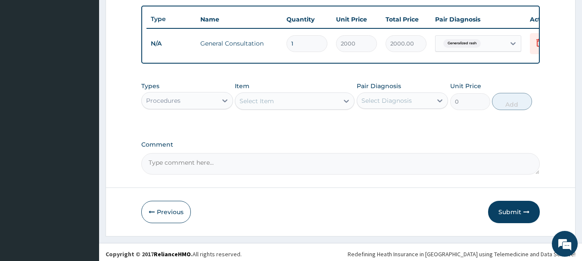
click at [273, 105] on div "Select Item" at bounding box center [256, 101] width 34 height 9
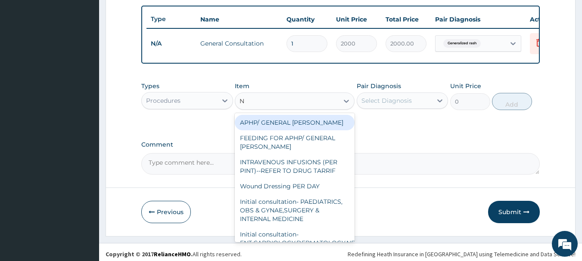
type input "NU"
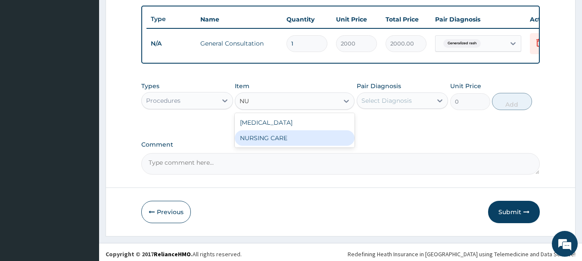
click at [273, 145] on div "NURSING CARE" at bounding box center [295, 137] width 120 height 15
type input "1000"
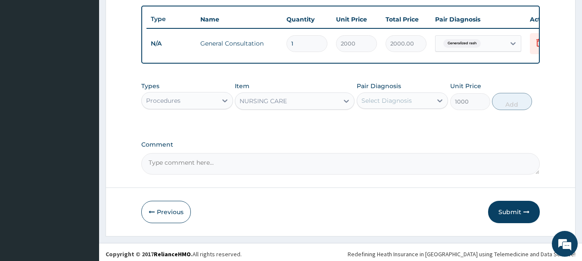
click at [375, 105] on div "Select Diagnosis" at bounding box center [386, 100] width 50 height 9
click at [386, 123] on div "Generalized rash" at bounding box center [402, 123] width 92 height 18
checkbox input "true"
click at [513, 109] on button "Add" at bounding box center [512, 101] width 40 height 17
type input "0"
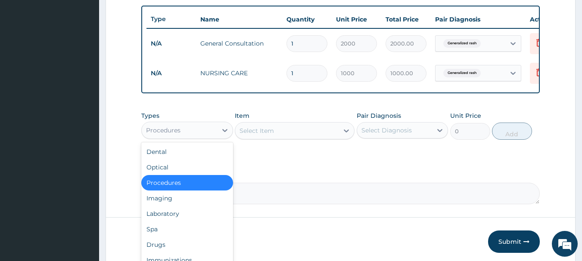
click at [178, 137] on div "Procedures" at bounding box center [179, 131] width 75 height 14
click at [160, 248] on div "Drugs" at bounding box center [187, 244] width 92 height 15
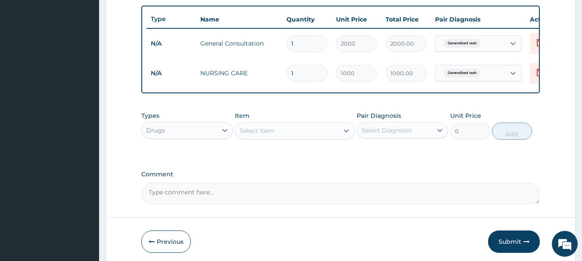
click at [303, 137] on div "Select Item" at bounding box center [286, 131] width 103 height 14
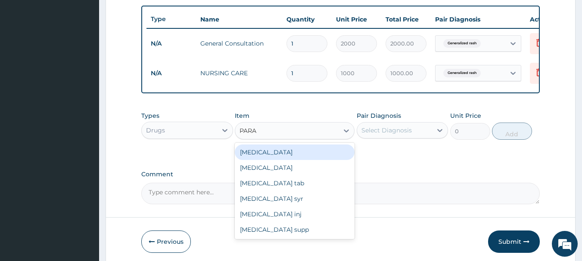
type input "PARAC"
click at [300, 158] on div "[MEDICAL_DATA] tab" at bounding box center [295, 152] width 120 height 15
type input "10"
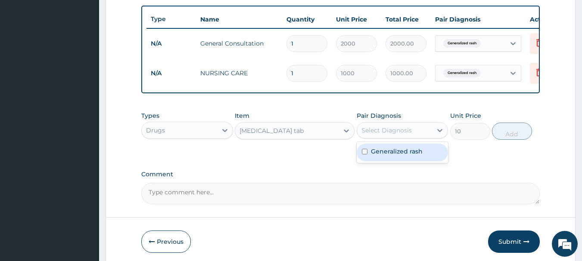
click at [395, 132] on div "Select Diagnosis" at bounding box center [394, 131] width 75 height 14
click at [392, 154] on label "Generalized rash" at bounding box center [397, 151] width 52 height 9
checkbox input "true"
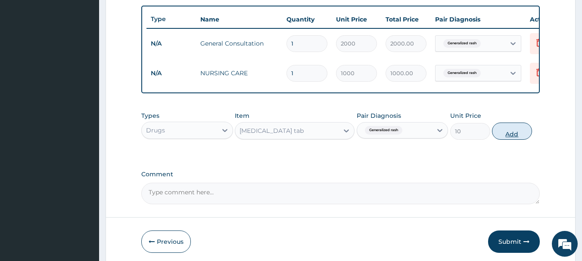
click at [502, 140] on button "Add" at bounding box center [512, 131] width 40 height 17
type input "0"
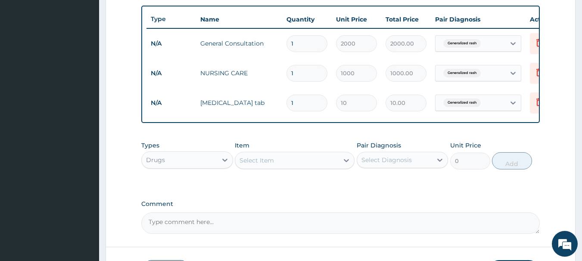
click at [289, 167] on div "Select Item" at bounding box center [286, 161] width 103 height 14
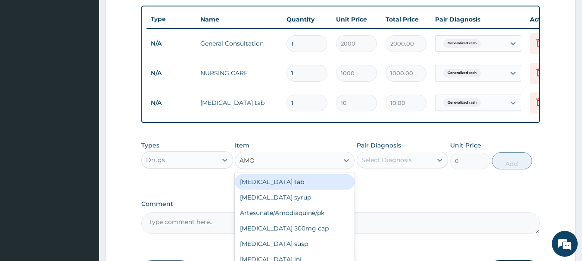
type input "AMOX"
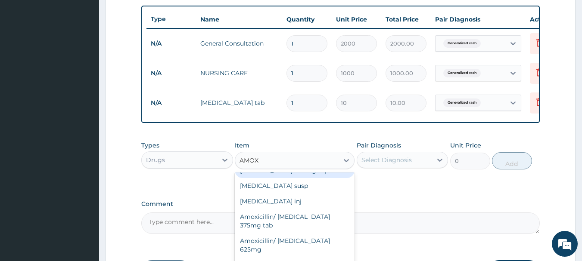
scroll to position [13, 0]
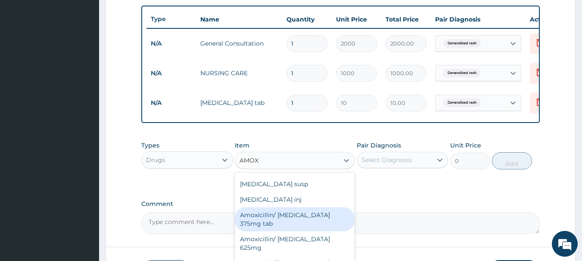
click at [299, 224] on div "Amoxicillin/ [MEDICAL_DATA] 375mg tab" at bounding box center [295, 219] width 120 height 24
type input "380"
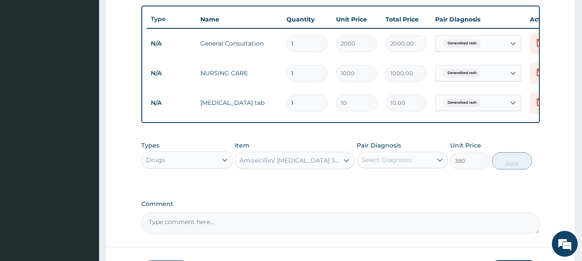
click at [404, 164] on div "Select Diagnosis" at bounding box center [386, 160] width 50 height 9
click at [396, 186] on label "Generalized rash" at bounding box center [397, 181] width 52 height 9
checkbox input "true"
click at [507, 170] on button "Add" at bounding box center [512, 160] width 40 height 17
type input "0"
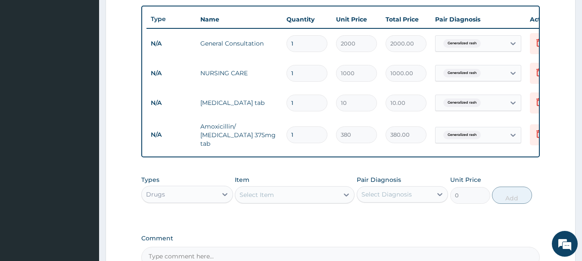
click at [269, 195] on div "Select Item" at bounding box center [256, 195] width 34 height 9
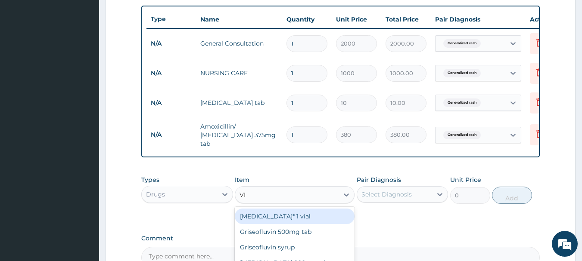
type input "VIT"
click at [269, 214] on div "Vitamin C" at bounding box center [295, 216] width 120 height 15
type input "10"
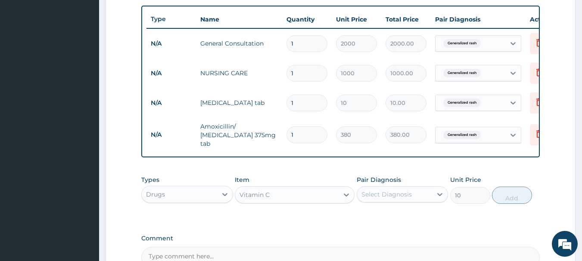
click at [382, 198] on div "Select Diagnosis" at bounding box center [386, 194] width 50 height 9
click at [387, 217] on label "Generalized rash" at bounding box center [397, 215] width 52 height 9
checkbox input "true"
click at [503, 197] on button "Add" at bounding box center [512, 195] width 40 height 17
type input "0"
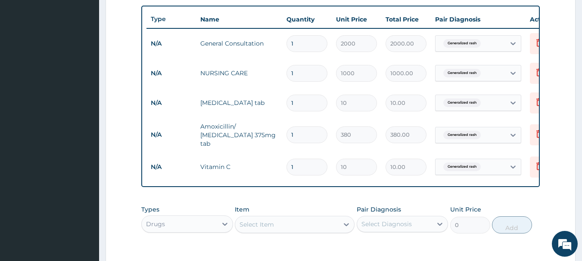
drag, startPoint x: 297, startPoint y: 129, endPoint x: 284, endPoint y: 133, distance: 14.2
click at [284, 133] on td "1" at bounding box center [306, 134] width 49 height 25
type input "14"
type input "5320.00"
type input "14"
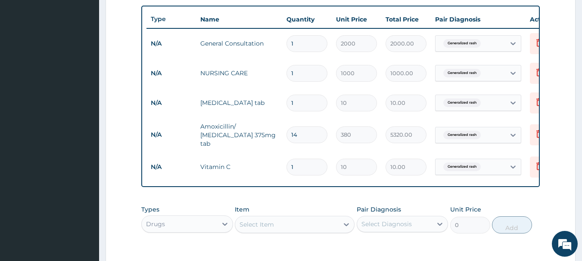
click at [303, 167] on input "1" at bounding box center [306, 167] width 41 height 17
type input "0.00"
type input "3"
type input "30.00"
type input "30"
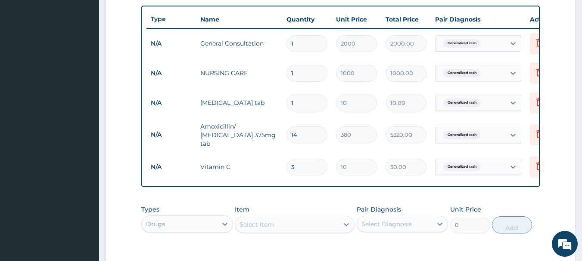
type input "300.00"
type input "30"
click at [303, 109] on input "1" at bounding box center [306, 103] width 41 height 17
type input "0.00"
type input "3"
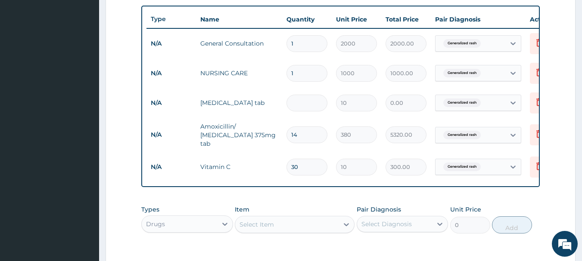
type input "30.00"
type input "30"
type input "300.00"
type input "30"
click at [221, 229] on icon at bounding box center [224, 224] width 9 height 9
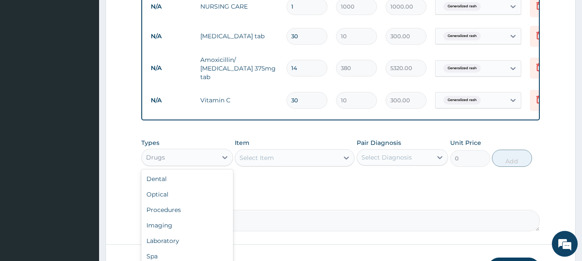
scroll to position [396, 0]
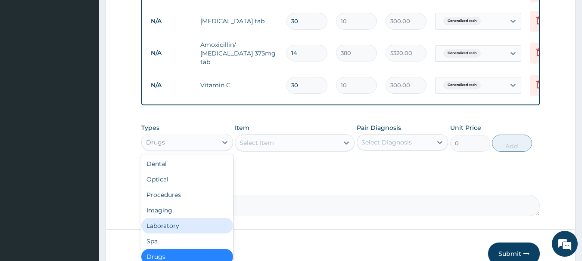
click at [156, 221] on div "Laboratory" at bounding box center [187, 225] width 92 height 15
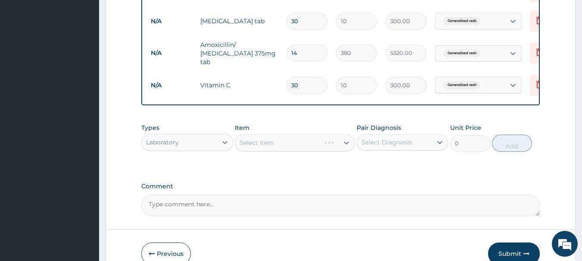
click at [271, 140] on div "Select Item" at bounding box center [295, 142] width 120 height 17
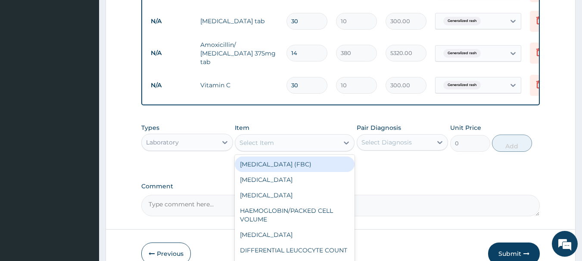
click at [273, 143] on div "Select Item" at bounding box center [256, 143] width 34 height 9
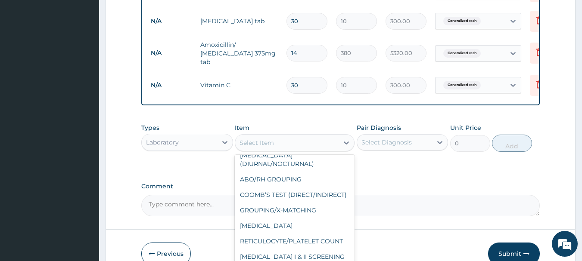
scroll to position [179, 0]
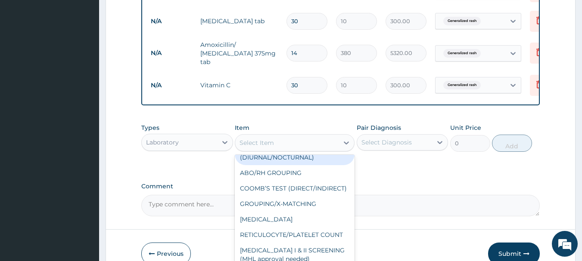
click at [310, 165] on div "[MEDICAL_DATA] (DIURNAL/NOCTURNAL)" at bounding box center [295, 153] width 120 height 24
type input "1000"
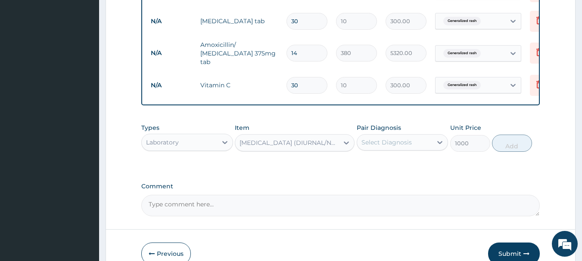
click at [335, 146] on div "[MEDICAL_DATA] (DIURNAL/NOCTURNAL)" at bounding box center [289, 143] width 100 height 9
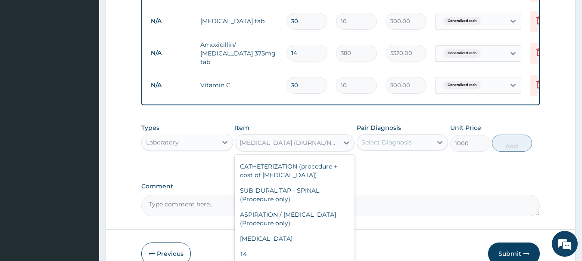
scroll to position [1352, 0]
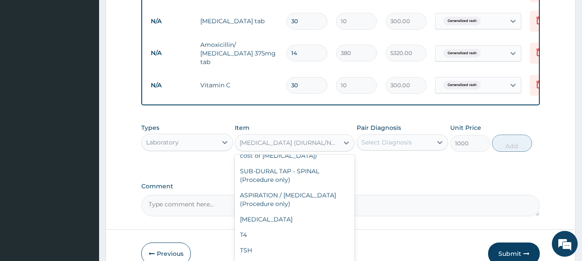
click at [449, 168] on div "Types Laboratory Item option MICROFILARIA (DIURNAL/NOCTURNAL), selected. option…" at bounding box center [340, 144] width 399 height 50
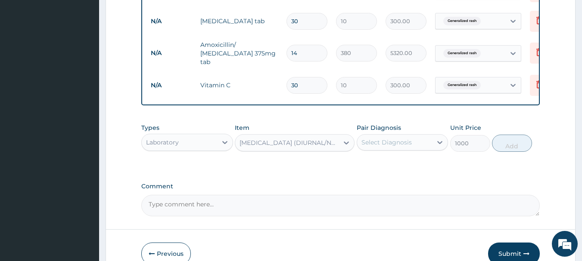
click at [411, 142] on div "Select Diagnosis" at bounding box center [394, 143] width 75 height 14
click at [400, 167] on label "Generalized rash" at bounding box center [397, 163] width 52 height 9
checkbox input "true"
click at [499, 148] on button "Add" at bounding box center [512, 143] width 40 height 17
type input "0"
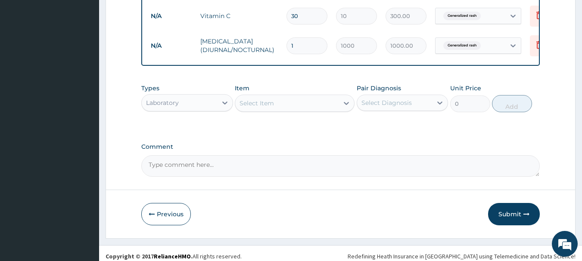
scroll to position [468, 0]
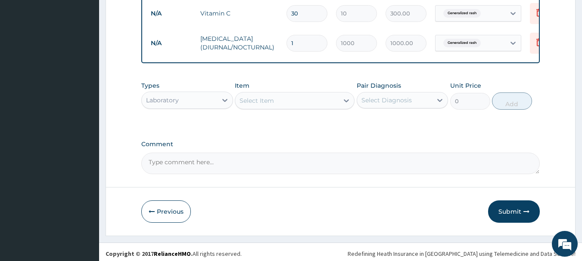
click at [515, 215] on button "Submit" at bounding box center [514, 212] width 52 height 22
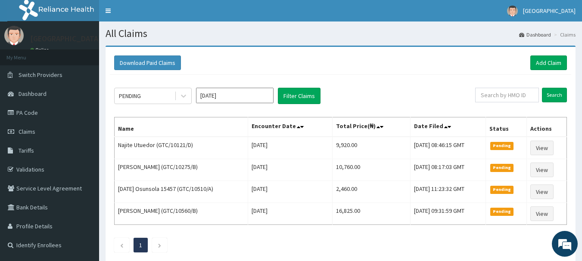
click at [535, 50] on div "Download Paid Claims Add Claim × Note you can only download claims within a max…" at bounding box center [340, 156] width 470 height 219
click at [546, 64] on link "Add Claim" at bounding box center [548, 63] width 37 height 15
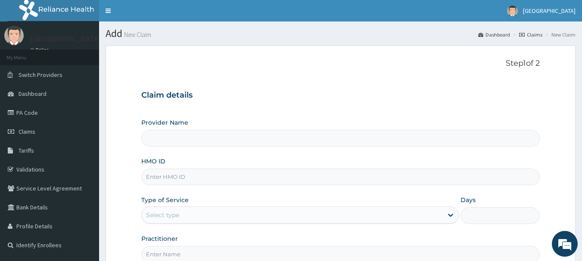
type input "[GEOGRAPHIC_DATA]"
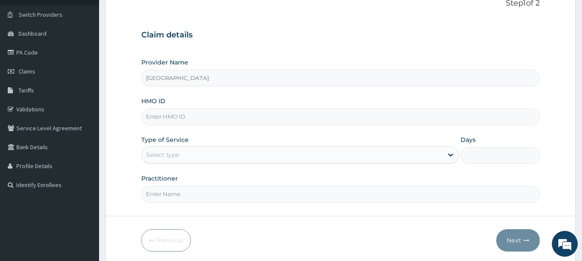
scroll to position [93, 0]
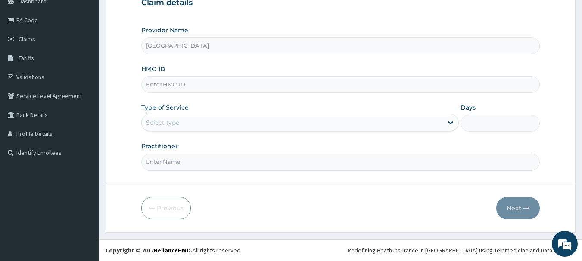
click at [228, 90] on input "HMO ID" at bounding box center [340, 84] width 399 height 17
type input "GTC/10568/B"
click at [209, 123] on div "Select type" at bounding box center [292, 123] width 301 height 14
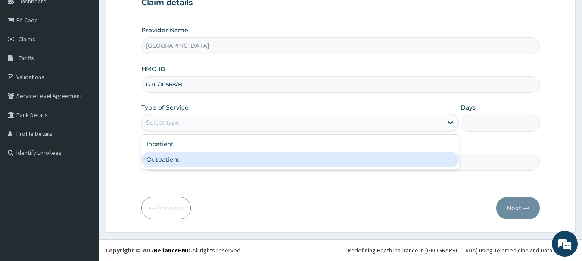
click at [181, 159] on div "Outpatient" at bounding box center [299, 159] width 317 height 15
type input "1"
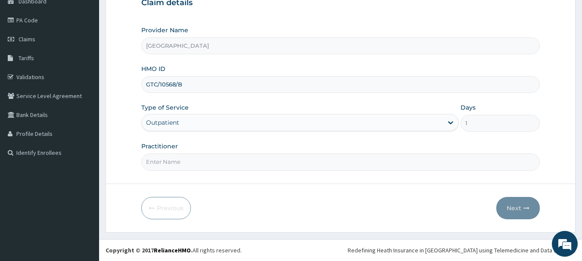
click at [181, 159] on input "Practitioner" at bounding box center [340, 162] width 399 height 17
type input "[PERSON_NAME]"
click at [512, 206] on button "Next" at bounding box center [517, 208] width 43 height 22
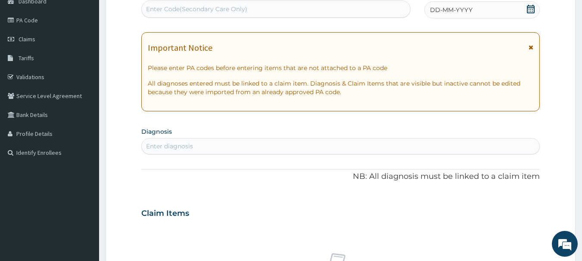
click at [529, 6] on icon at bounding box center [530, 9] width 9 height 9
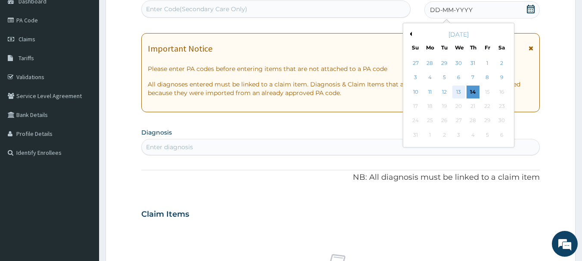
click at [458, 90] on div "13" at bounding box center [458, 92] width 13 height 13
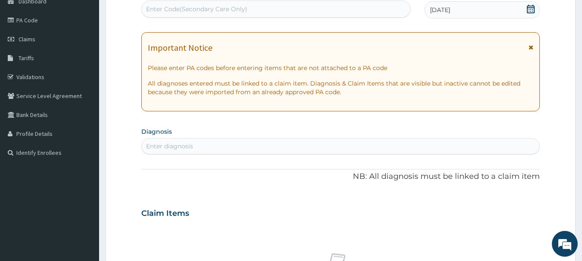
click at [257, 143] on div "Enter diagnosis" at bounding box center [341, 146] width 398 height 14
type input "[MEDICAL_DATA]"
click at [257, 143] on div "Enter diagnosis" at bounding box center [341, 146] width 398 height 14
type input "[MEDICAL_DATA]"
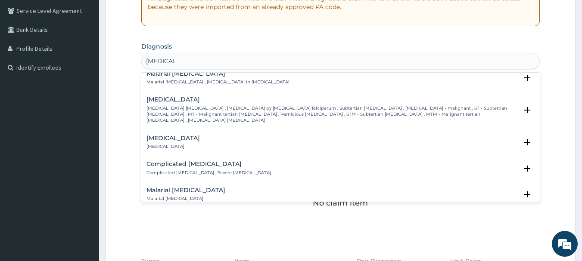
scroll to position [344, 0]
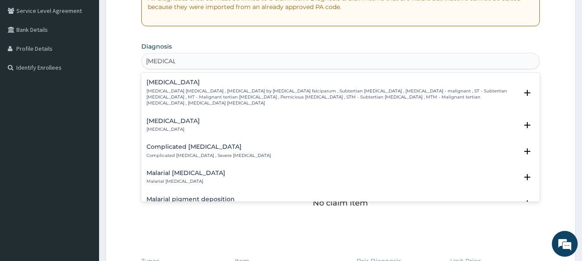
click at [204, 144] on div "Complicated [MEDICAL_DATA] Complicated [MEDICAL_DATA] , Severe [MEDICAL_DATA]" at bounding box center [208, 151] width 124 height 15
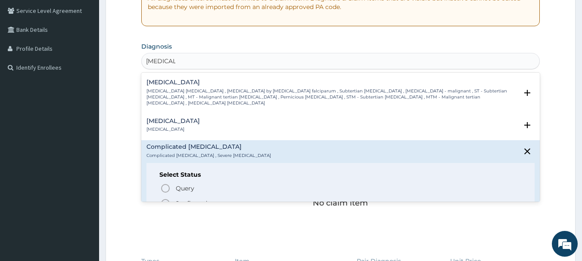
click at [195, 199] on p "Confirmed" at bounding box center [191, 203] width 32 height 9
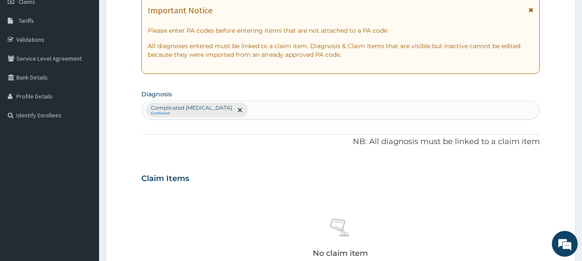
scroll to position [127, 0]
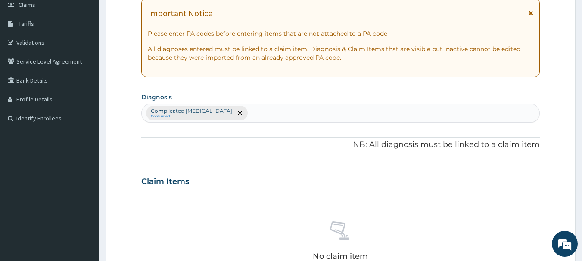
click at [259, 115] on div "Complicated [MEDICAL_DATA] Confirmed" at bounding box center [341, 113] width 398 height 18
type input "SEPS"
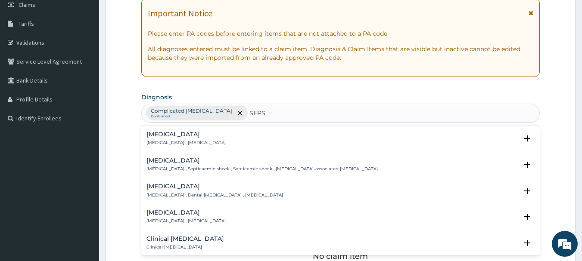
click at [189, 143] on p "[MEDICAL_DATA] , [MEDICAL_DATA]" at bounding box center [185, 143] width 79 height 6
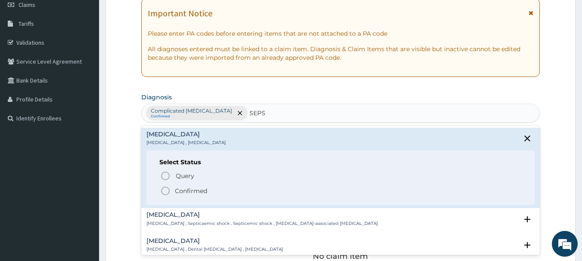
click at [170, 192] on span "Confirmed" at bounding box center [341, 191] width 362 height 10
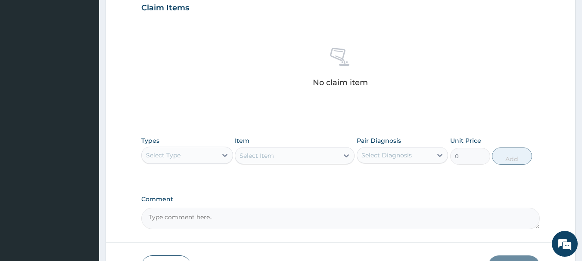
scroll to position [304, 0]
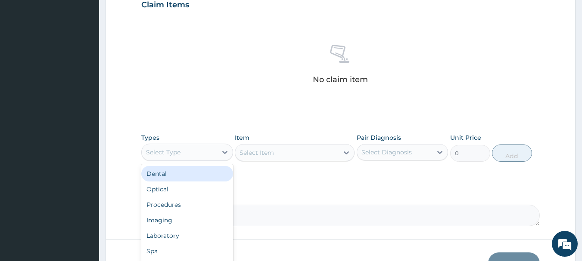
click at [216, 152] on div "Select Type" at bounding box center [179, 152] width 75 height 14
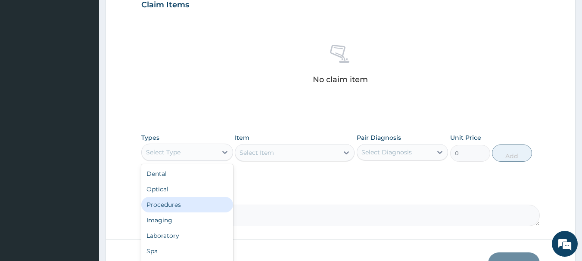
click at [165, 205] on div "Procedures" at bounding box center [187, 204] width 92 height 15
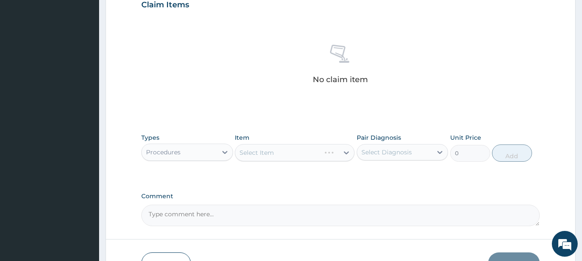
click at [268, 154] on div "Select Item" at bounding box center [295, 152] width 120 height 17
click at [268, 154] on div "Select Item" at bounding box center [256, 152] width 34 height 9
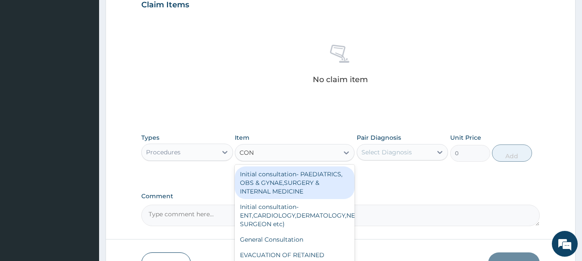
type input "CONS"
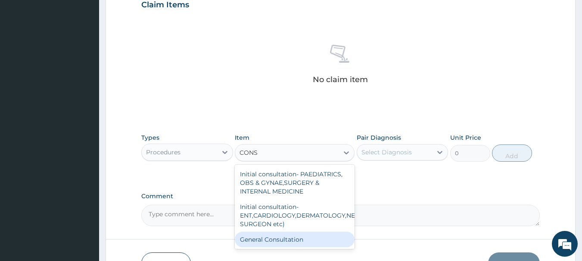
click at [287, 233] on div "General Consultation" at bounding box center [295, 239] width 120 height 15
type input "2000"
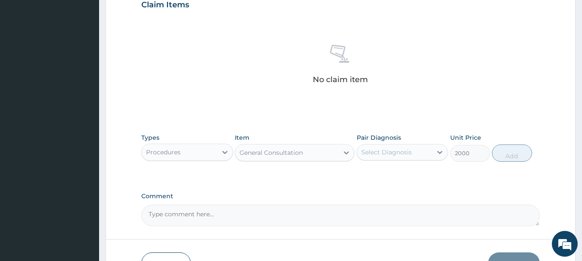
click at [406, 157] on div "Select Diagnosis" at bounding box center [394, 152] width 75 height 14
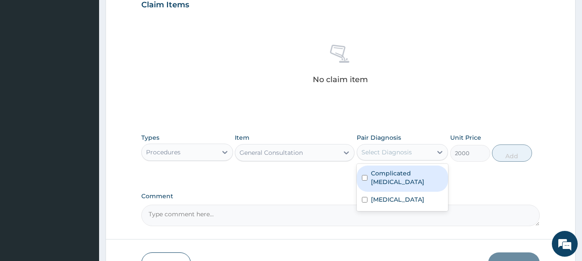
click at [402, 167] on div "Complicated [MEDICAL_DATA]" at bounding box center [402, 179] width 92 height 26
checkbox input "true"
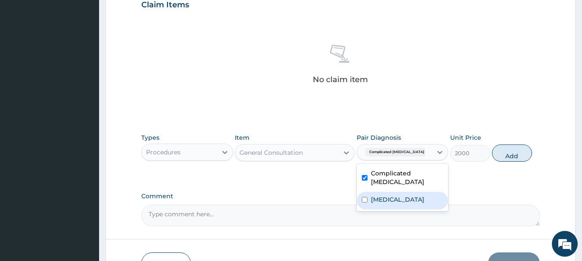
click at [389, 195] on label "[MEDICAL_DATA]" at bounding box center [397, 199] width 53 height 9
checkbox input "true"
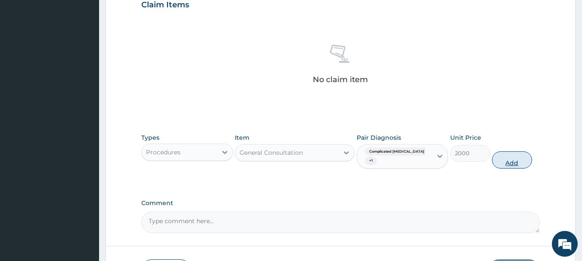
click at [515, 155] on button "Add" at bounding box center [512, 160] width 40 height 17
type input "0"
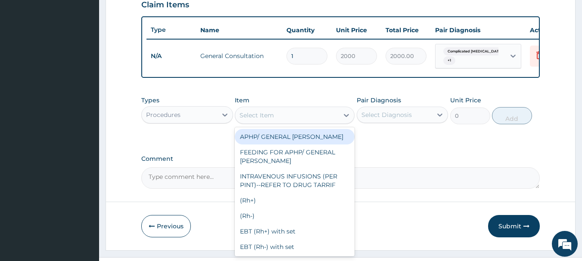
click at [255, 120] on div "Select Item" at bounding box center [256, 115] width 34 height 9
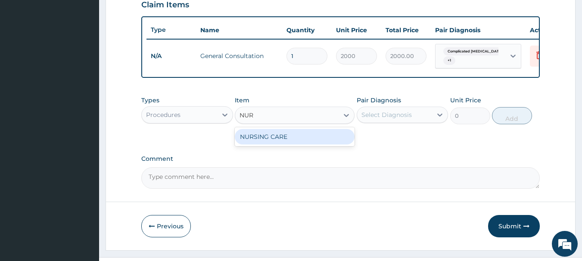
type input "NURS"
click at [269, 145] on div "NURSING CARE" at bounding box center [295, 136] width 120 height 15
type input "1000"
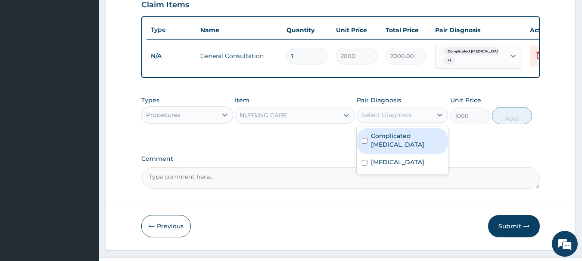
click at [413, 121] on div "Select Diagnosis" at bounding box center [394, 115] width 75 height 14
click at [406, 141] on label "Complicated malaria" at bounding box center [407, 140] width 72 height 17
checkbox input "true"
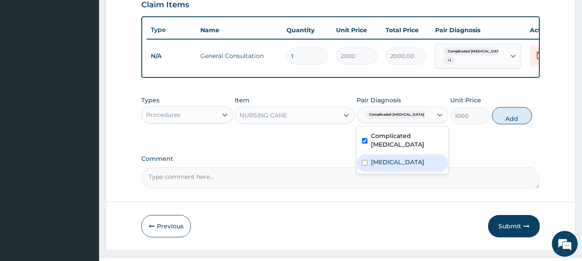
click at [391, 162] on div "Sepsis" at bounding box center [402, 164] width 92 height 18
checkbox input "true"
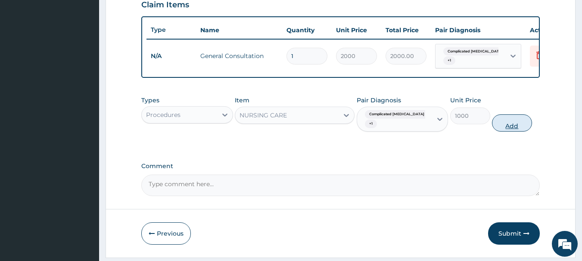
click at [504, 124] on button "Add" at bounding box center [512, 122] width 40 height 17
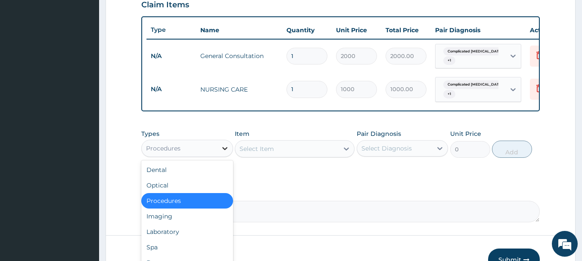
click at [220, 156] on div at bounding box center [224, 148] width 15 height 15
click at [173, 234] on div "Laboratory" at bounding box center [187, 231] width 92 height 15
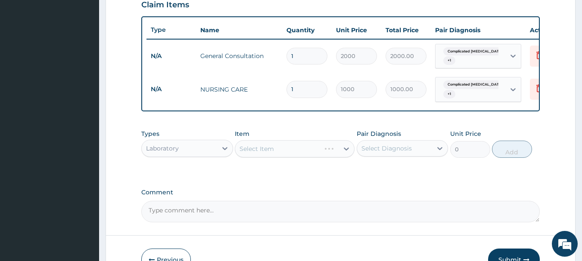
click at [269, 158] on div "Select Item" at bounding box center [295, 148] width 120 height 17
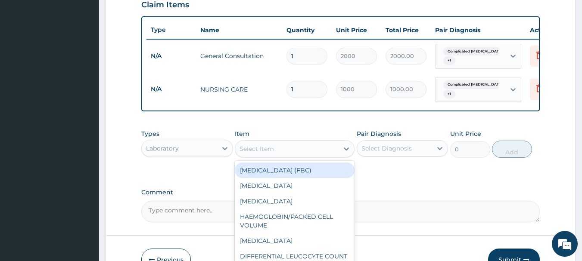
click at [269, 153] on div "Select Item" at bounding box center [256, 149] width 34 height 9
click at [269, 174] on div "FULL BLOOD COUNT (FBC)" at bounding box center [295, 170] width 120 height 15
type input "2000"
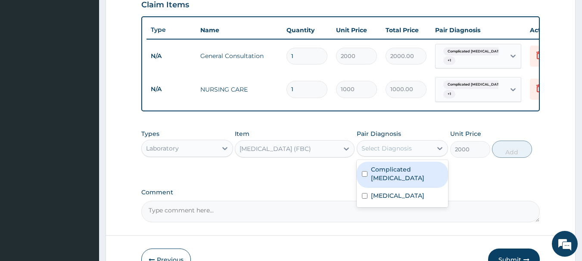
click at [374, 153] on div "Select Diagnosis" at bounding box center [386, 148] width 50 height 9
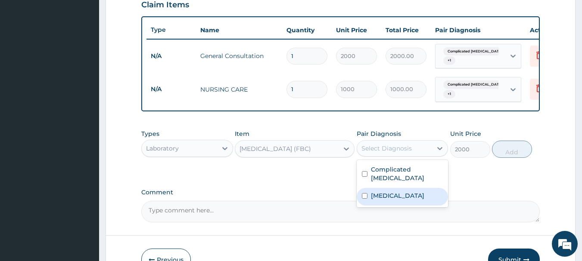
click at [382, 200] on div "Sepsis" at bounding box center [402, 197] width 92 height 18
checkbox input "true"
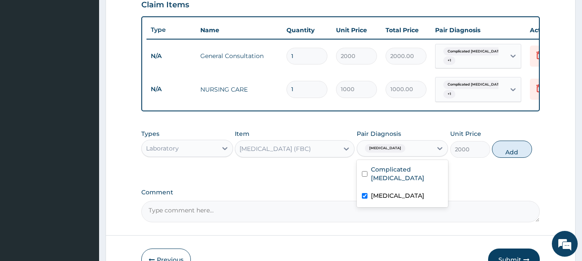
drag, startPoint x: 515, startPoint y: 157, endPoint x: 480, endPoint y: 157, distance: 35.3
click at [514, 157] on button "Add" at bounding box center [512, 149] width 40 height 17
type input "0"
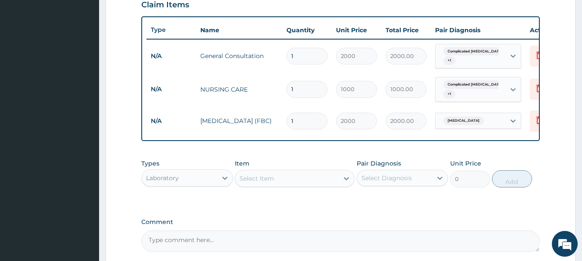
click at [266, 183] on div "Select Item" at bounding box center [256, 178] width 34 height 9
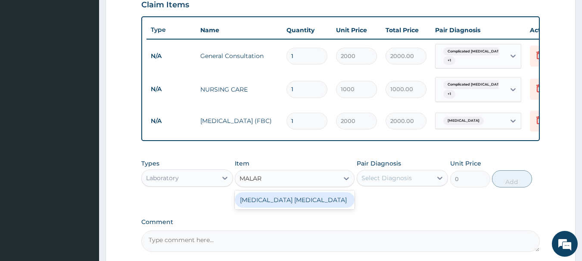
type input "MALARI"
click at [285, 207] on div "MALARIA PARASITE" at bounding box center [295, 199] width 120 height 15
type input "700"
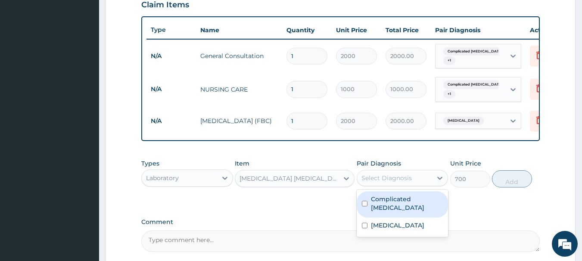
click at [376, 183] on div "Select Diagnosis" at bounding box center [386, 178] width 50 height 9
click at [381, 204] on label "Complicated malaria" at bounding box center [407, 203] width 72 height 17
checkbox input "true"
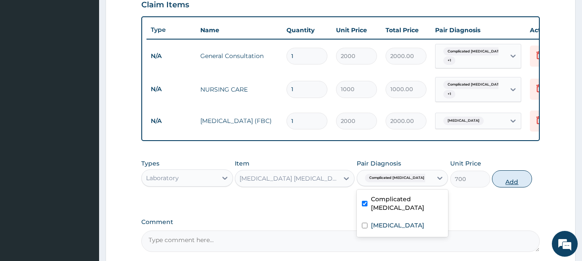
click at [506, 187] on button "Add" at bounding box center [512, 178] width 40 height 17
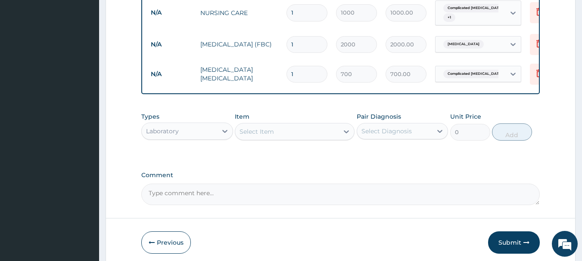
scroll to position [385, 0]
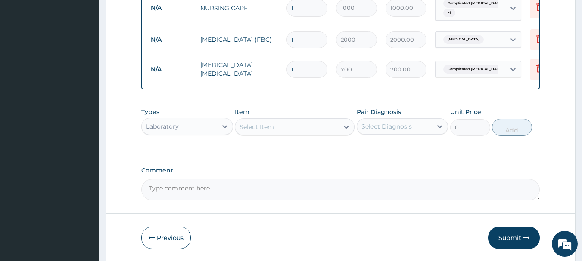
click at [204, 131] on div "Laboratory" at bounding box center [179, 127] width 75 height 14
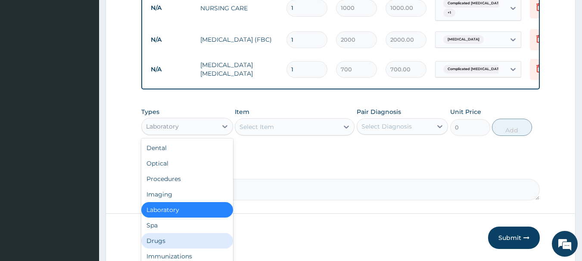
click at [164, 244] on div "Drugs" at bounding box center [187, 240] width 92 height 15
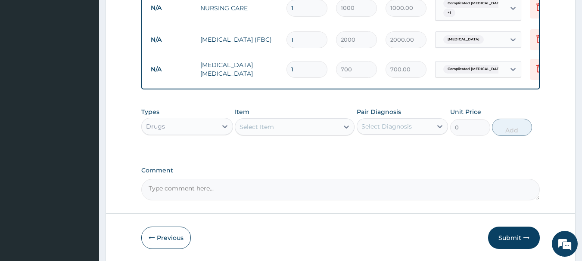
click at [294, 131] on div "Select Item" at bounding box center [286, 127] width 103 height 14
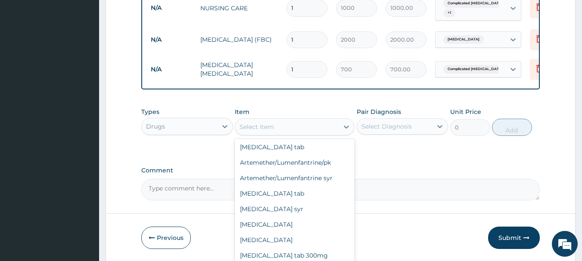
scroll to position [156, 0]
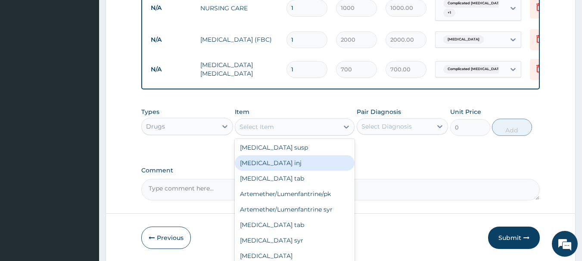
click at [294, 171] on div "Dihydroartemisinin inj" at bounding box center [295, 162] width 120 height 15
type input "440"
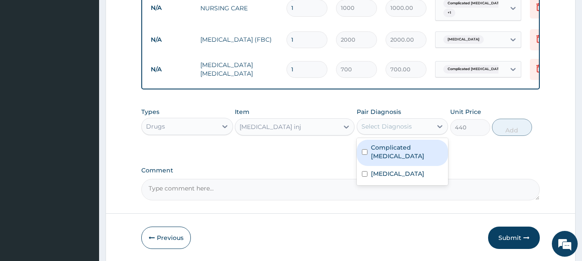
click at [392, 131] on div "Select Diagnosis" at bounding box center [386, 126] width 50 height 9
click at [386, 156] on label "Complicated malaria" at bounding box center [407, 151] width 72 height 17
checkbox input "true"
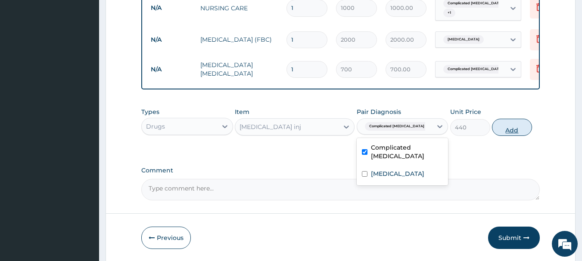
click at [510, 133] on button "Add" at bounding box center [512, 127] width 40 height 17
type input "0"
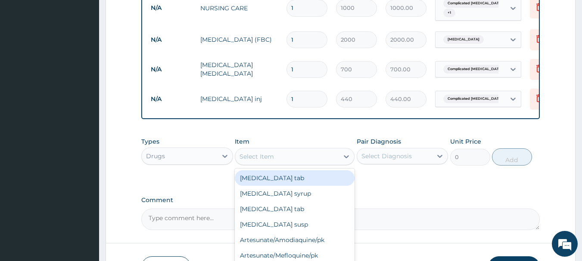
click at [313, 158] on div "Select Item" at bounding box center [286, 157] width 103 height 14
type input "PARA"
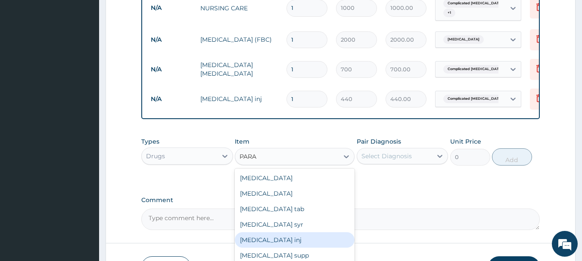
click at [291, 244] on div "Paracetamol inj" at bounding box center [295, 239] width 120 height 15
type input "145"
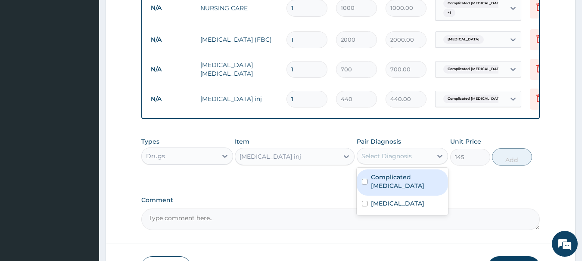
click at [405, 158] on div "Select Diagnosis" at bounding box center [386, 156] width 50 height 9
click at [408, 183] on label "Complicated malaria" at bounding box center [407, 181] width 72 height 17
checkbox input "true"
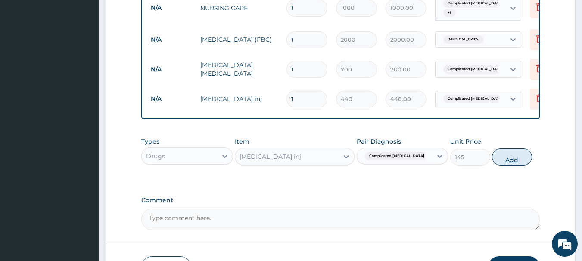
click at [514, 161] on button "Add" at bounding box center [512, 156] width 40 height 17
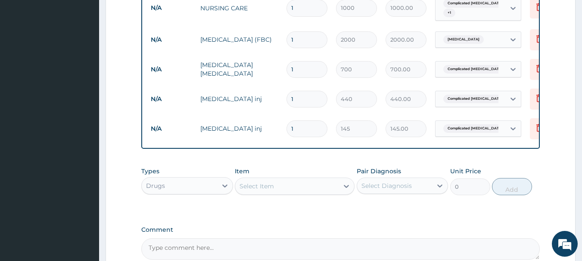
click at [277, 191] on div "Select Item" at bounding box center [286, 186] width 103 height 14
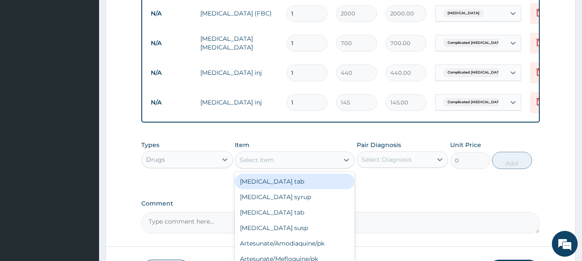
scroll to position [413, 0]
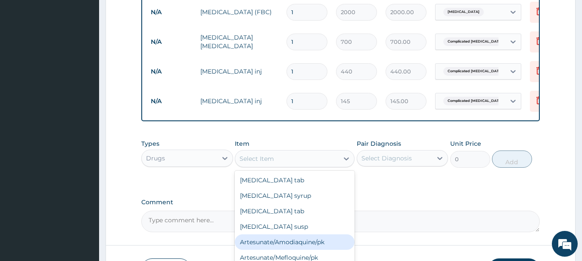
click at [294, 244] on div "Artesunate/Amodiaquine/pk" at bounding box center [295, 242] width 120 height 15
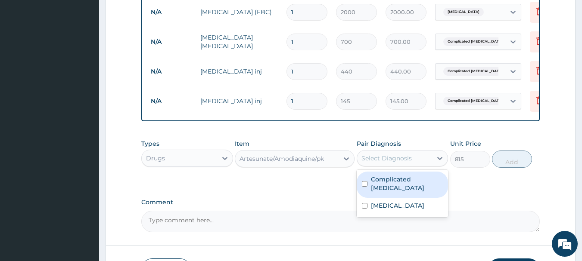
click at [399, 165] on div "Select Diagnosis" at bounding box center [394, 159] width 75 height 14
click at [318, 163] on div "Artesunate/Amodiaquine/pk" at bounding box center [281, 159] width 84 height 9
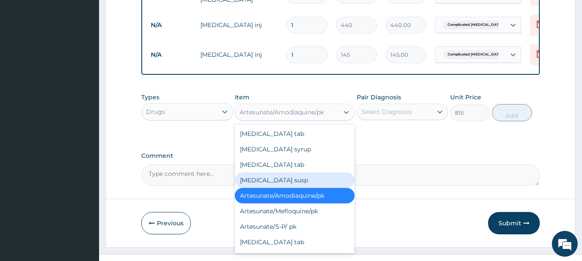
scroll to position [464, 0]
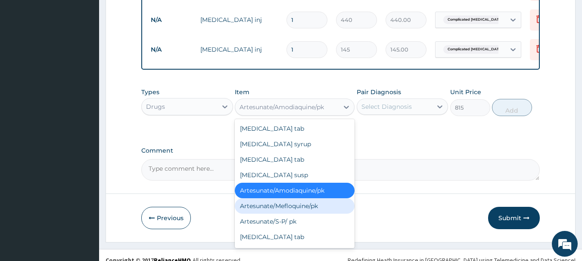
click at [313, 210] on div "Artesunate/Mefloquine/pk" at bounding box center [295, 205] width 120 height 15
type input "1600"
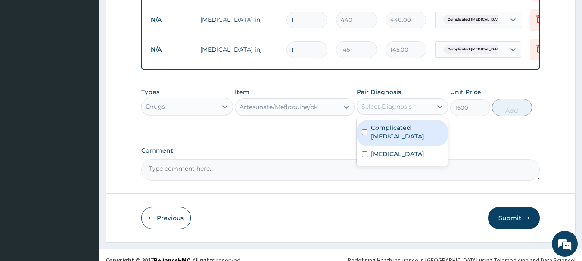
click at [415, 114] on div "Select Diagnosis" at bounding box center [394, 107] width 75 height 14
click at [400, 141] on div "Complicated malaria" at bounding box center [402, 133] width 92 height 26
checkbox input "true"
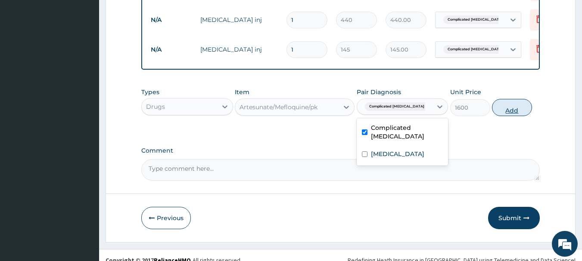
click at [500, 115] on button "Add" at bounding box center [512, 107] width 40 height 17
type input "0"
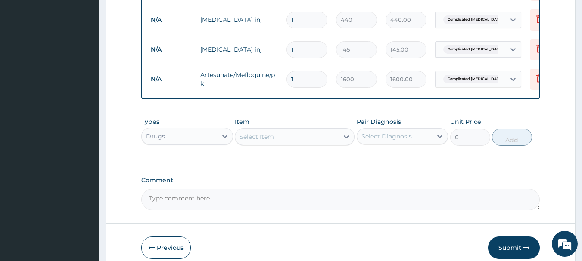
click at [331, 144] on div "Select Item" at bounding box center [286, 137] width 103 height 14
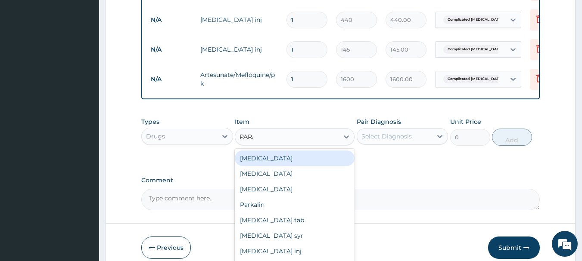
type input "PARAC"
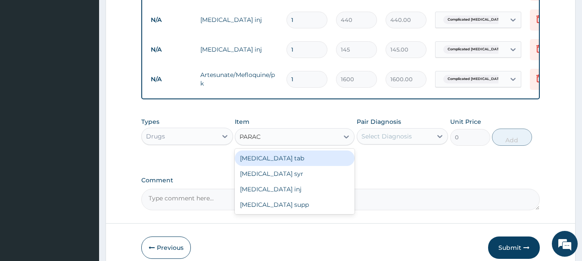
click at [291, 165] on div "Paracetamol tab" at bounding box center [295, 158] width 120 height 15
type input "10"
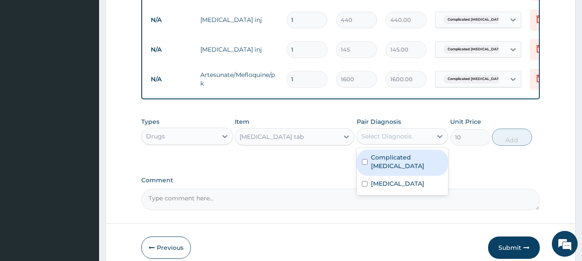
click at [385, 141] on div "Select Diagnosis" at bounding box center [386, 136] width 50 height 9
click at [388, 167] on label "Complicated malaria" at bounding box center [407, 161] width 72 height 17
checkbox input "true"
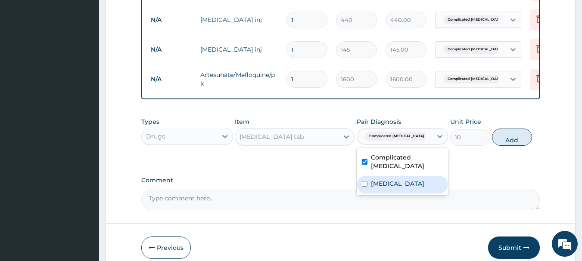
click at [384, 179] on label "Sepsis" at bounding box center [397, 183] width 53 height 9
checkbox input "true"
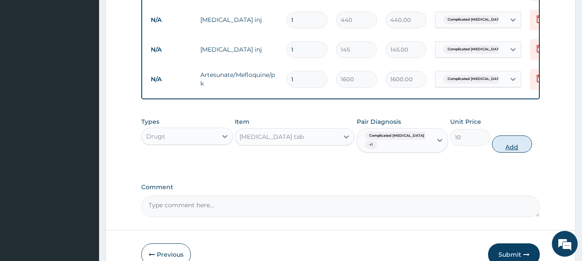
click at [506, 146] on button "Add" at bounding box center [512, 144] width 40 height 17
type input "0"
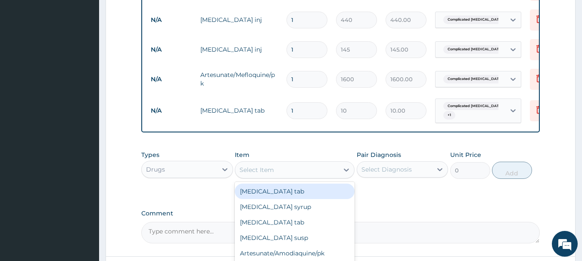
click at [297, 174] on div "Select Item" at bounding box center [286, 170] width 103 height 14
type input "AMOX"
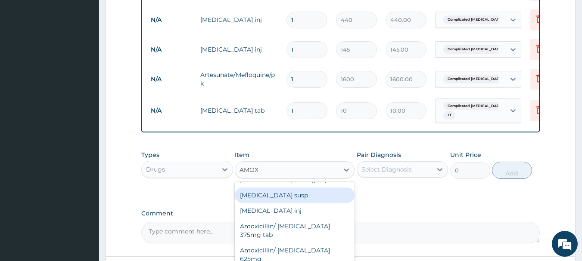
scroll to position [17, 0]
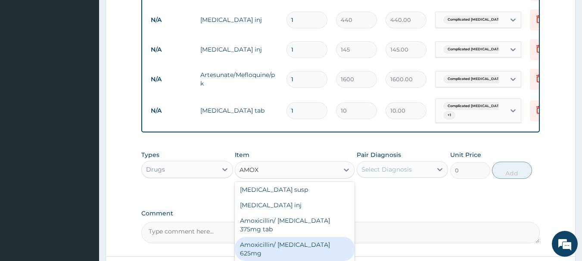
click at [313, 251] on div "Amoxicillin/ Clavulanic acid 625mg" at bounding box center [295, 249] width 120 height 24
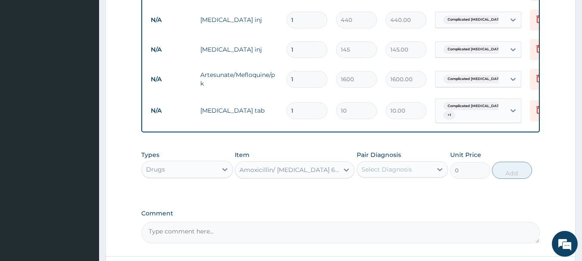
type input "340"
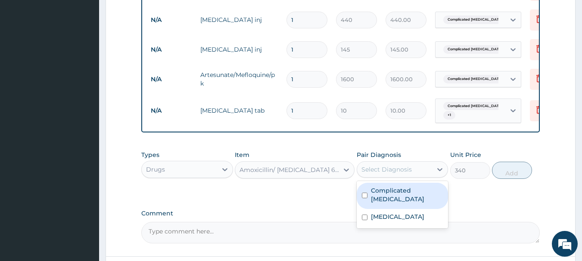
click at [407, 174] on div "Select Diagnosis" at bounding box center [386, 169] width 50 height 9
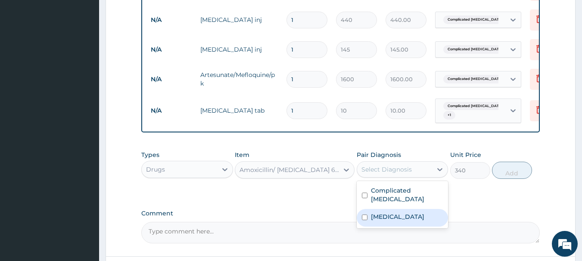
click at [390, 212] on div "Sepsis" at bounding box center [402, 218] width 92 height 18
checkbox input "true"
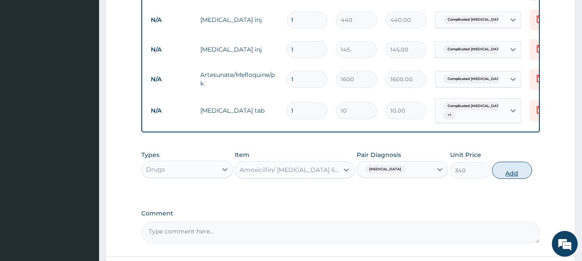
click at [501, 178] on button "Add" at bounding box center [512, 170] width 40 height 17
type input "0"
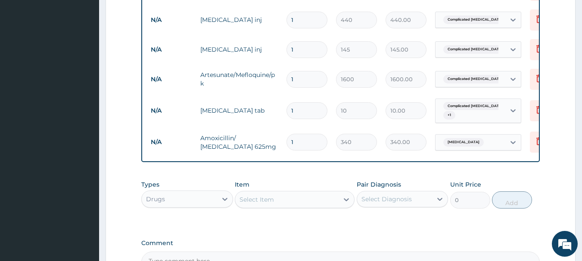
click at [317, 203] on div "Select Item" at bounding box center [286, 200] width 103 height 14
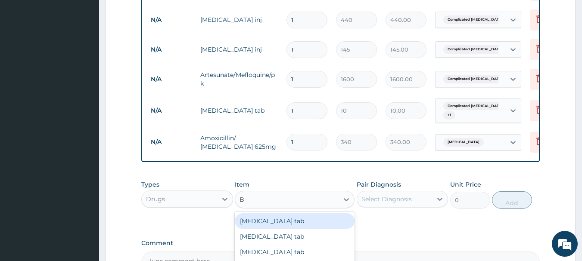
type input "B CO"
click at [299, 226] on div "Vitamin B complex" at bounding box center [295, 220] width 120 height 15
type input "10"
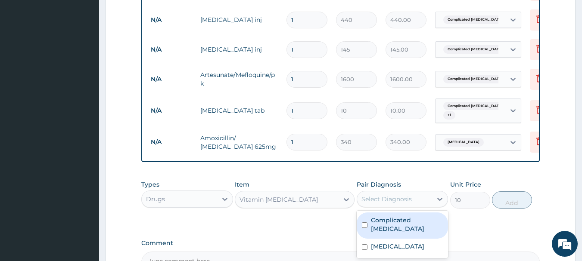
click at [373, 199] on div "Select Diagnosis" at bounding box center [394, 199] width 75 height 14
click at [377, 225] on label "Complicated malaria" at bounding box center [407, 224] width 72 height 17
checkbox input "true"
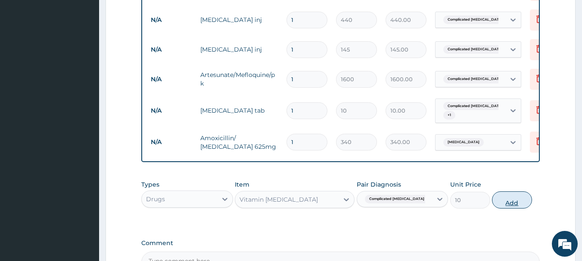
click at [514, 209] on button "Add" at bounding box center [512, 200] width 40 height 17
type input "0"
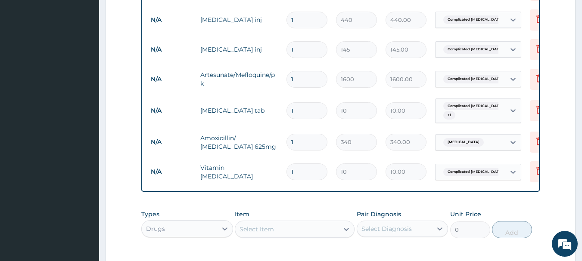
drag, startPoint x: 277, startPoint y: 140, endPoint x: 272, endPoint y: 140, distance: 4.7
click at [272, 140] on tr "N/A Amoxicillin/ Clavulanic acid 625mg 1 340 340.00 Sepsis Delete" at bounding box center [357, 142] width 422 height 30
type input "2"
type input "680.00"
type input "20"
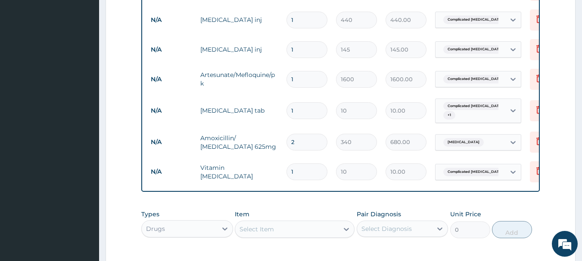
type input "6800.00"
type input "20"
drag, startPoint x: 303, startPoint y: 174, endPoint x: 274, endPoint y: 171, distance: 29.8
click at [278, 172] on tr "N/A Vitamin B complex 1 10 10.00 Complicated malaria Delete" at bounding box center [357, 172] width 422 height 30
type input "2"
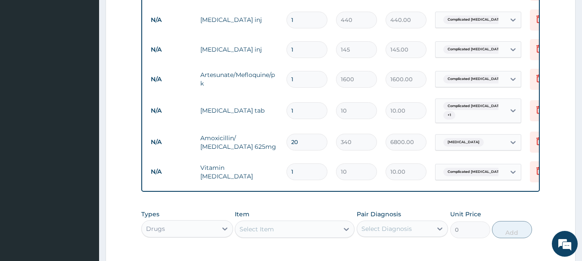
type input "20.00"
type input "20"
type input "200.00"
type input "20"
drag, startPoint x: 299, startPoint y: 110, endPoint x: 275, endPoint y: 111, distance: 24.6
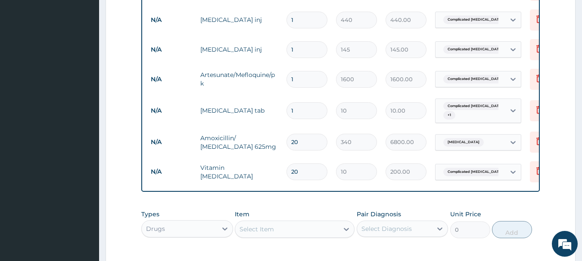
click at [278, 110] on tr "N/A Paracetamol tab 1 10 10.00 Complicated malaria + 1 Delete" at bounding box center [357, 111] width 422 height 34
type input "3"
type input "30.00"
type input "30"
type input "300.00"
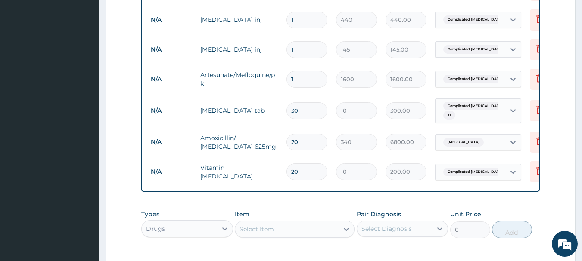
type input "30"
drag, startPoint x: 296, startPoint y: 23, endPoint x: 288, endPoint y: 22, distance: 7.3
click at [289, 23] on input "1" at bounding box center [306, 20] width 41 height 17
type input "2"
type input "880.00"
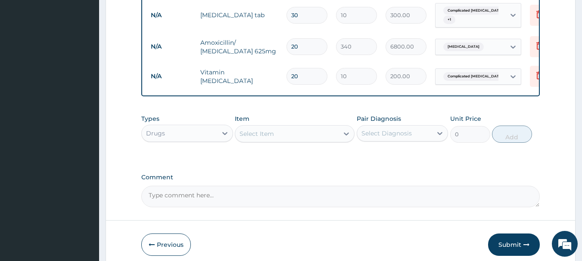
scroll to position [603, 0]
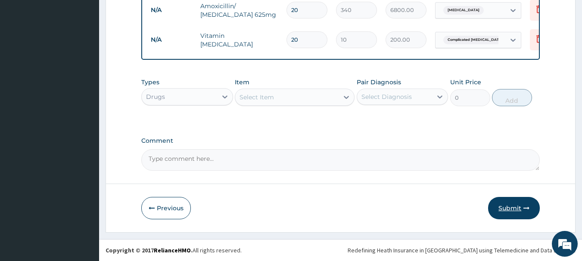
type input "2"
click at [511, 205] on button "Submit" at bounding box center [514, 208] width 52 height 22
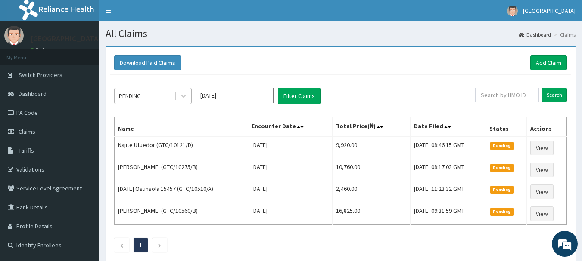
click at [141, 97] on div "PENDING" at bounding box center [130, 96] width 22 height 9
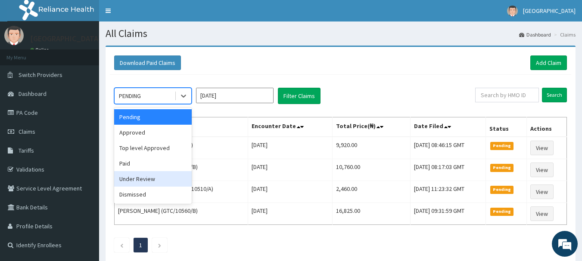
click at [136, 183] on div "Under Review" at bounding box center [152, 178] width 77 height 15
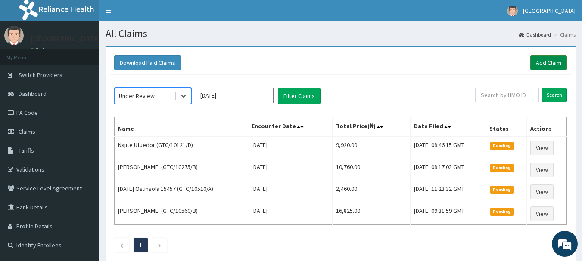
click at [537, 59] on link "Add Claim" at bounding box center [548, 63] width 37 height 15
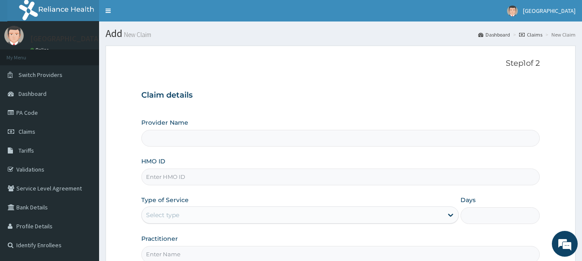
type input "[GEOGRAPHIC_DATA]"
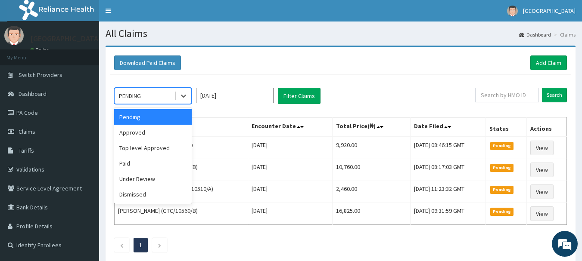
click at [171, 96] on div "PENDING" at bounding box center [144, 96] width 60 height 14
click at [140, 179] on div "Under Review" at bounding box center [152, 178] width 77 height 15
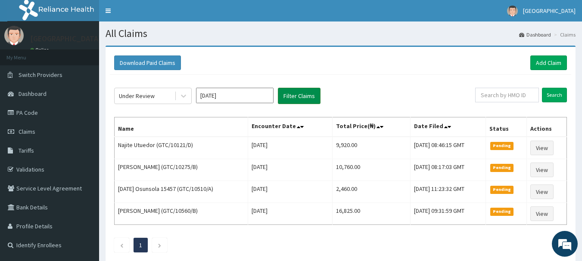
click at [290, 94] on button "Filter Claims" at bounding box center [299, 96] width 43 height 16
